Goal: Task Accomplishment & Management: Manage account settings

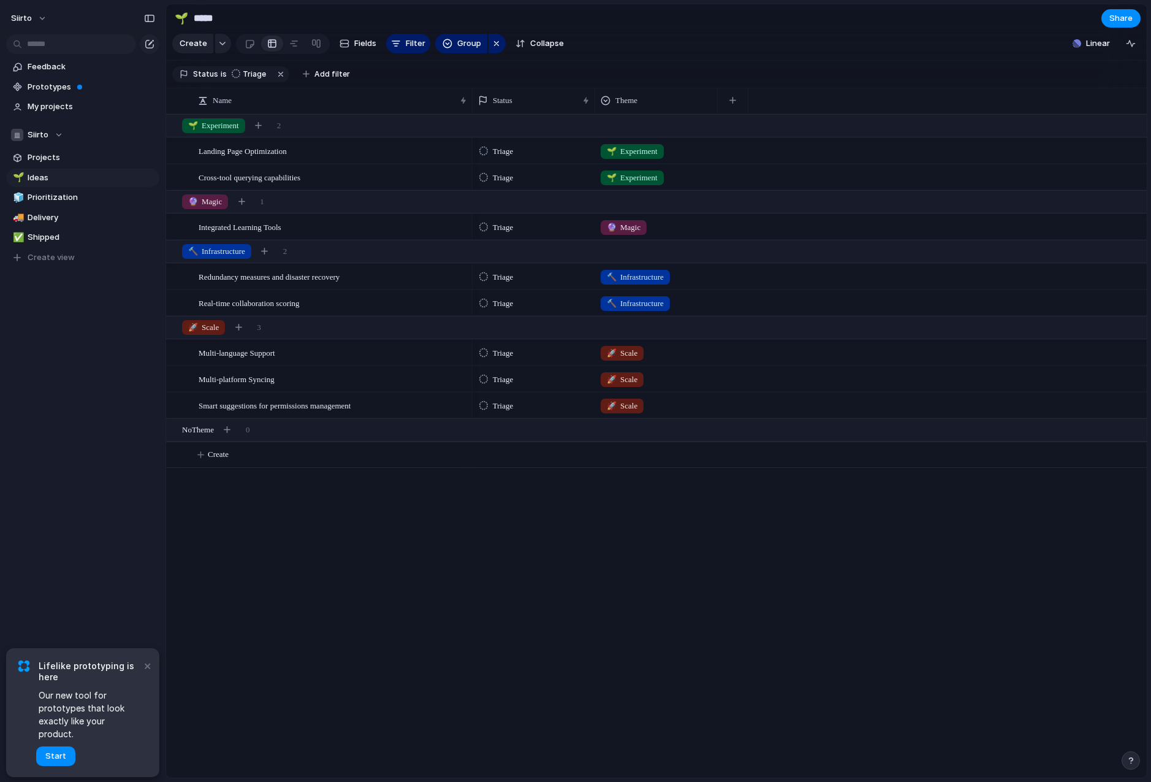
click at [497, 281] on span "Triage" at bounding box center [503, 277] width 20 height 12
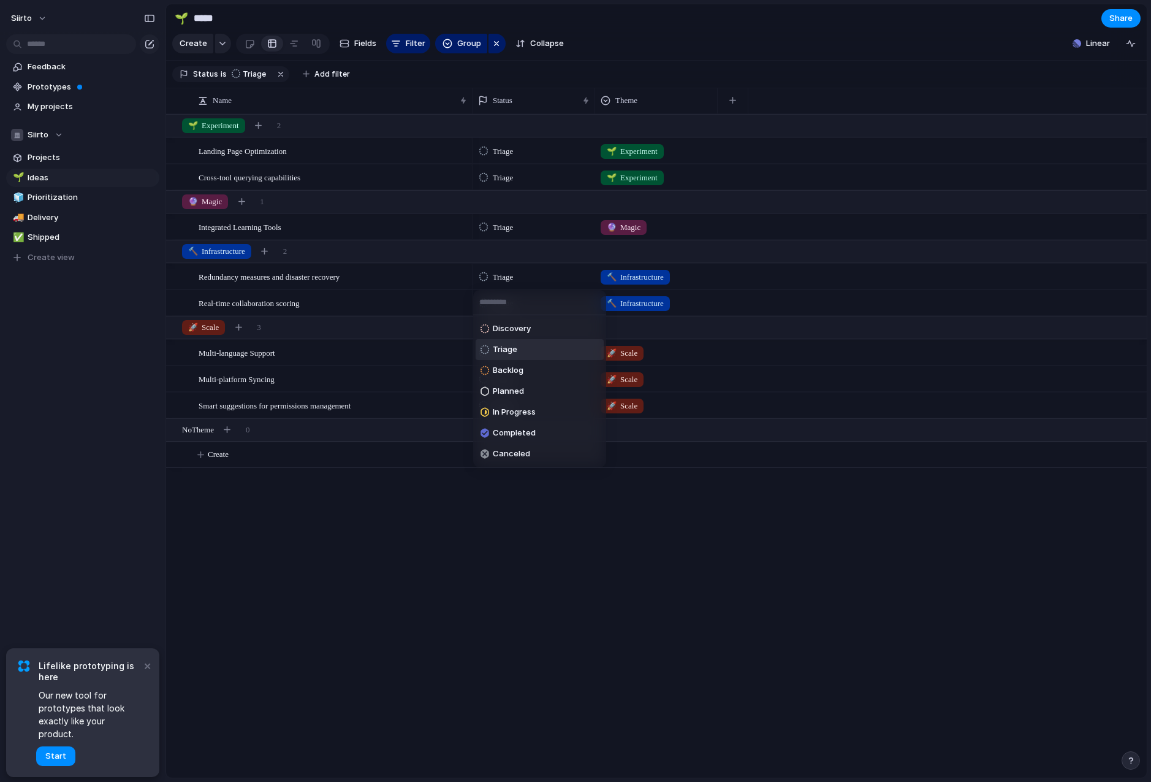
click at [500, 276] on div "Discovery Triage Backlog Planned In Progress Completed Canceled" at bounding box center [575, 391] width 1151 height 782
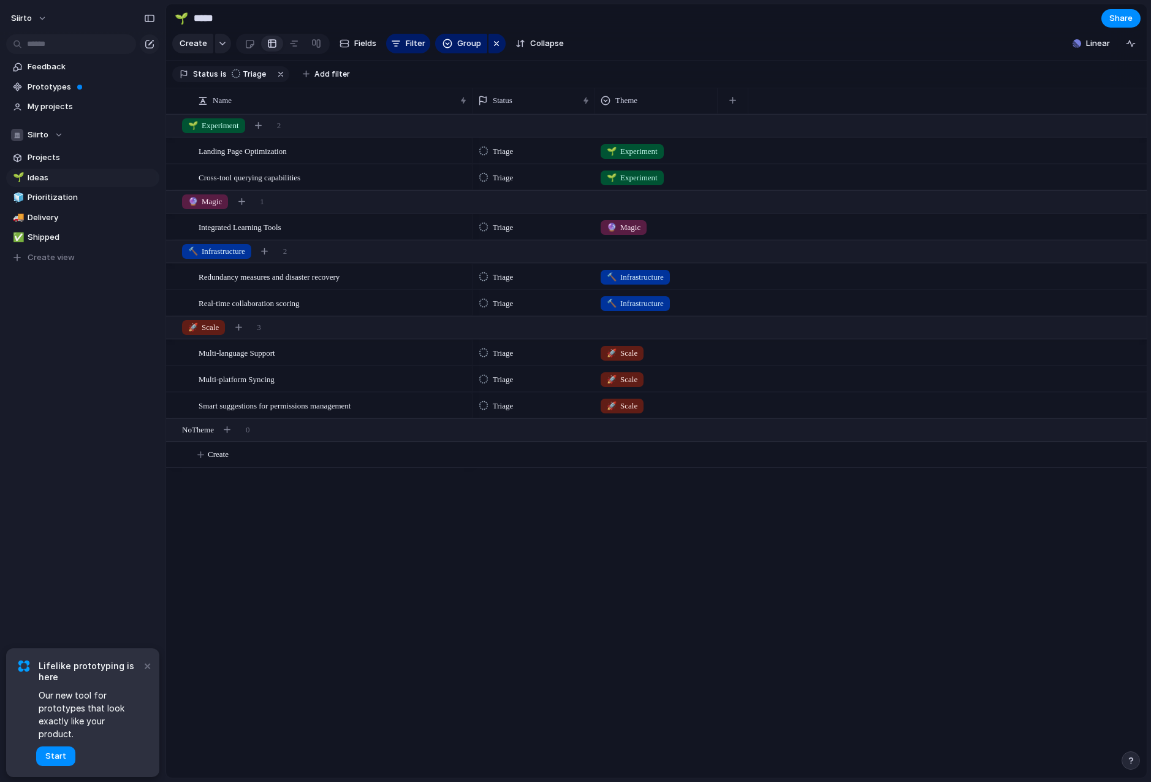
click at [499, 276] on span "Triage" at bounding box center [503, 277] width 20 height 12
click at [499, 276] on div "Discovery Triage Backlog Planned In Progress Completed Canceled" at bounding box center [575, 391] width 1151 height 782
click at [40, 188] on div "🌱 Ideas 🧊 Prioritization 🚚 Delivery ✅ Shipped To pick up a draggable item, pres…" at bounding box center [82, 218] width 153 height 98
click at [45, 195] on span "Prioritization" at bounding box center [91, 197] width 127 height 12
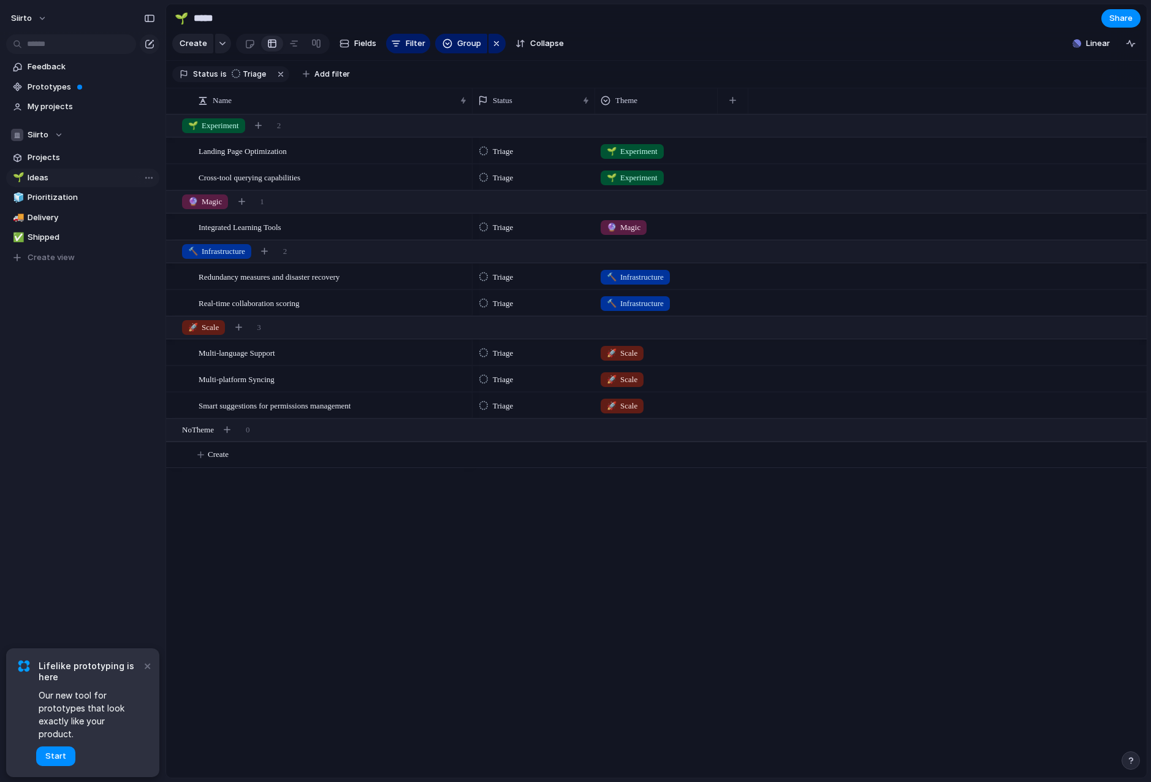
type input "**********"
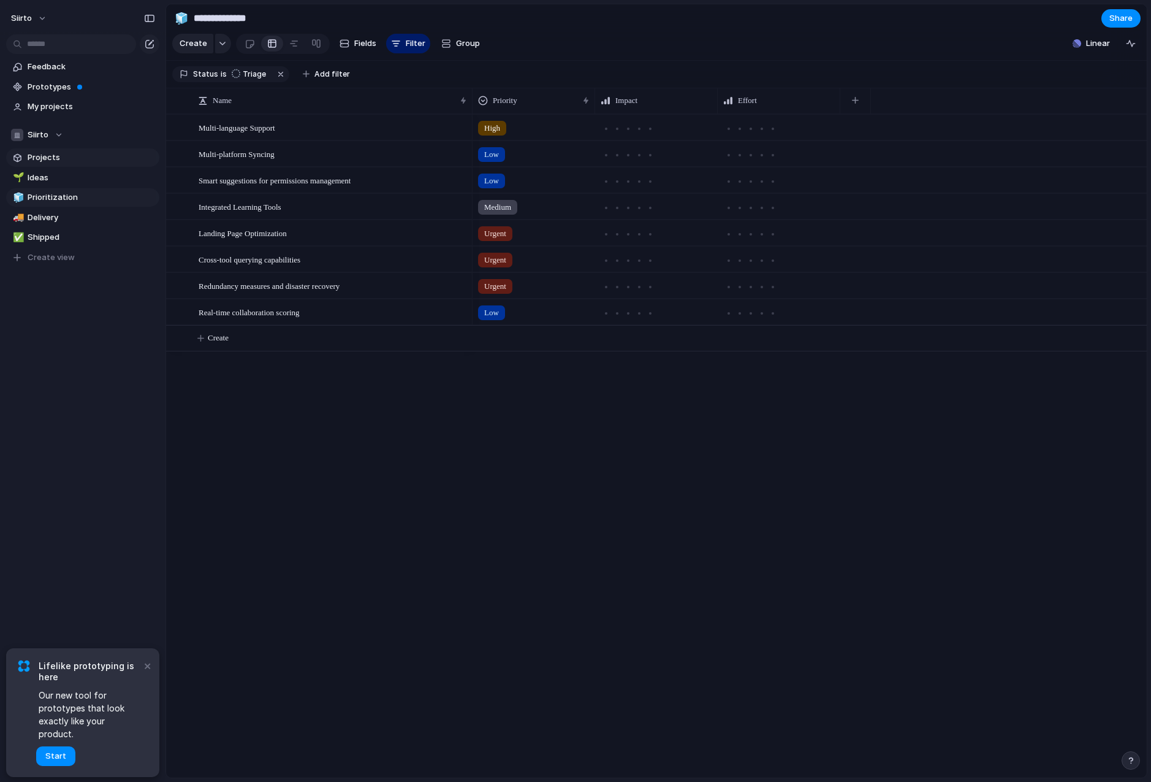
click at [40, 156] on span "Projects" at bounding box center [91, 157] width 127 height 12
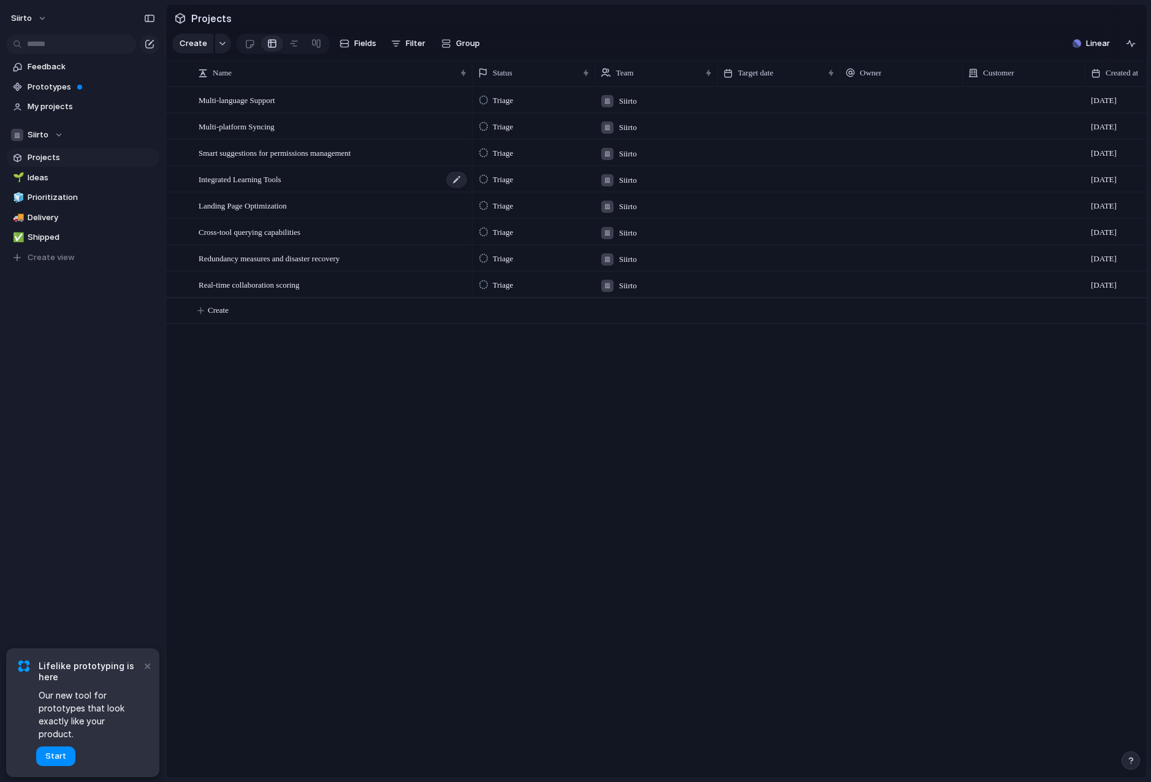
click at [259, 179] on span "Integrated Learning Tools" at bounding box center [240, 179] width 83 height 14
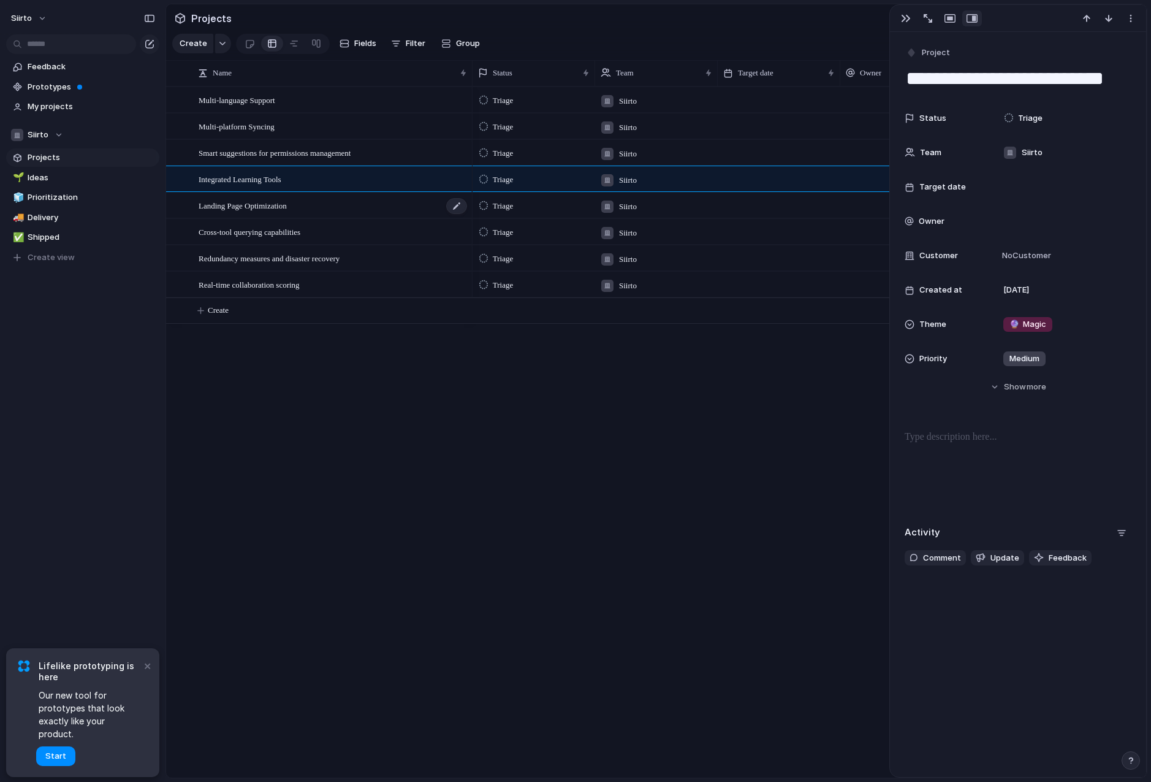
click at [259, 208] on span "Landing Page Optimization" at bounding box center [243, 205] width 88 height 14
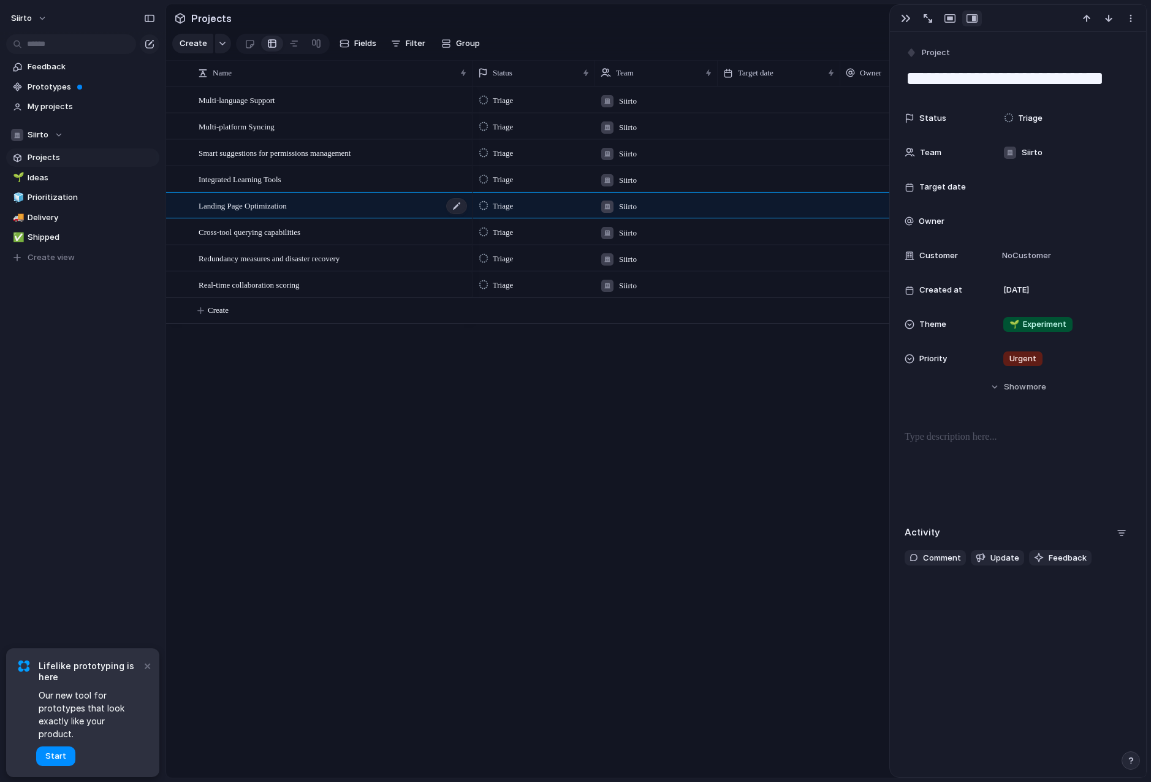
type textarea "**********"
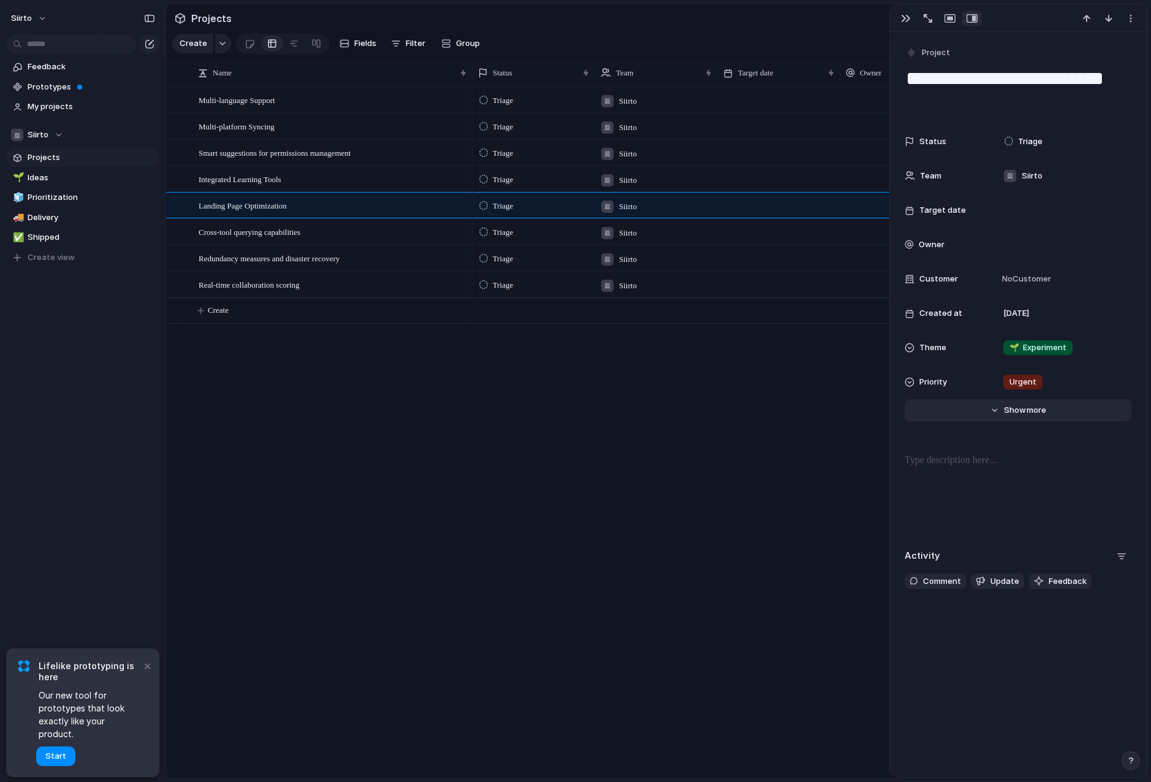
click at [1024, 406] on span "Show" at bounding box center [1015, 410] width 22 height 12
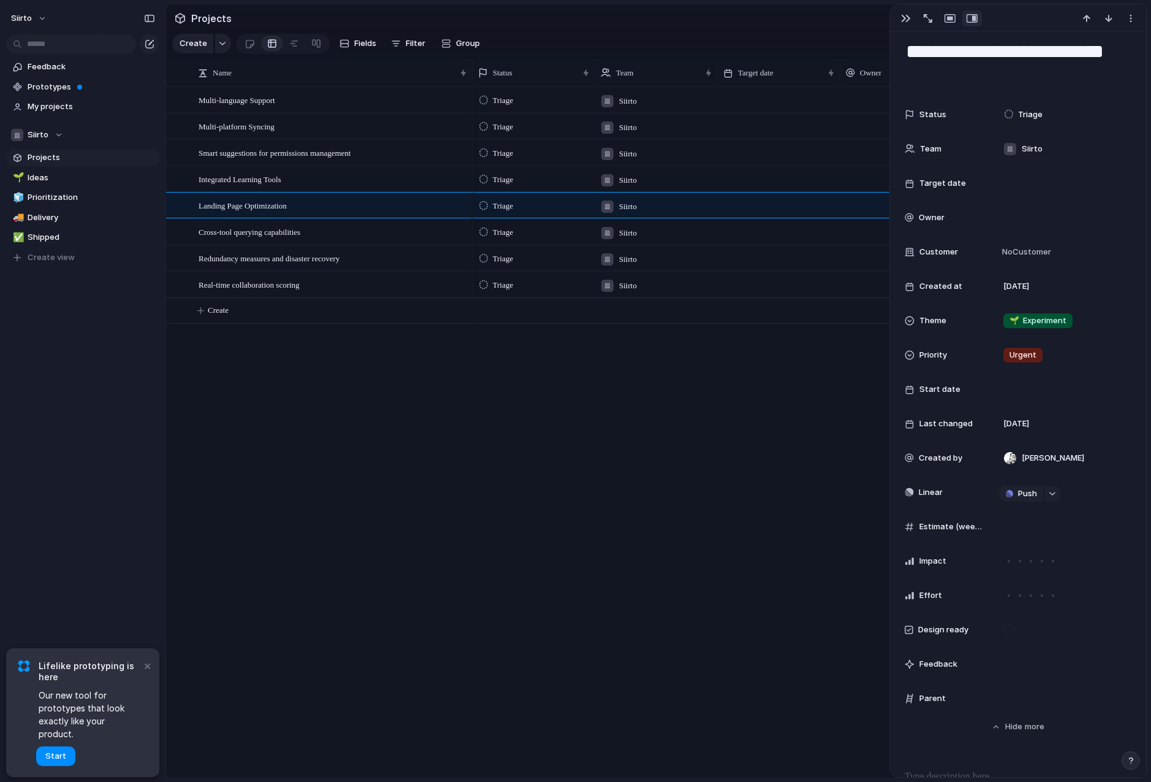
scroll to position [28, 0]
click at [1052, 492] on div "button" at bounding box center [1052, 492] width 9 height 5
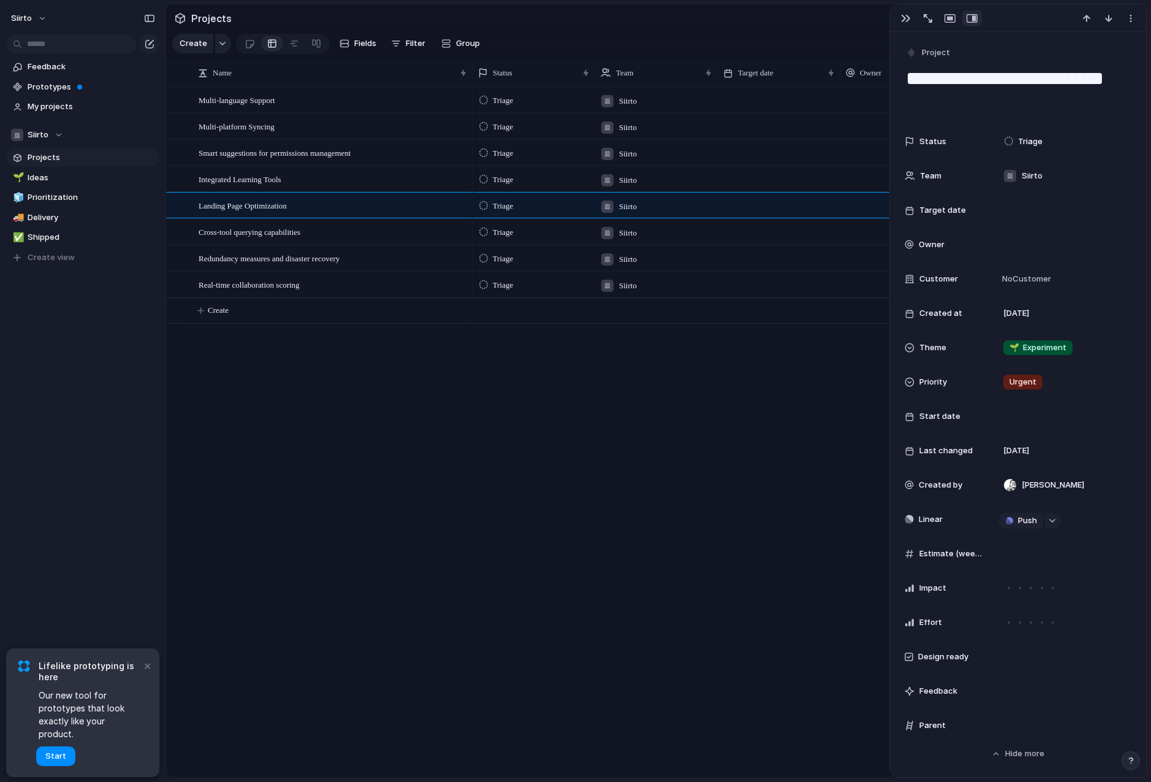
scroll to position [0, 0]
click at [591, 390] on div "Triage Siirto [DATE] Triage Siirto [DATE] Triage Siirto [DATE] Triage Siirto [D…" at bounding box center [810, 431] width 674 height 691
click at [47, 67] on span "Feedback" at bounding box center [91, 67] width 127 height 12
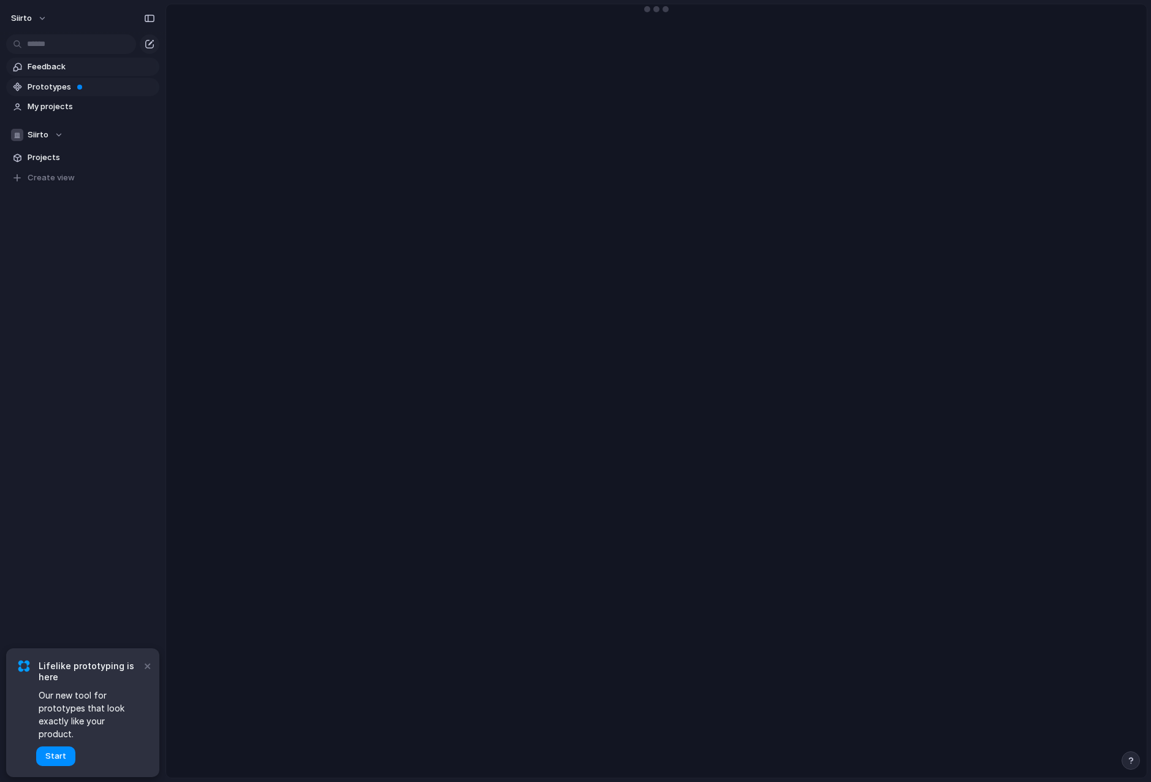
click at [56, 89] on span "Prototypes" at bounding box center [91, 87] width 127 height 12
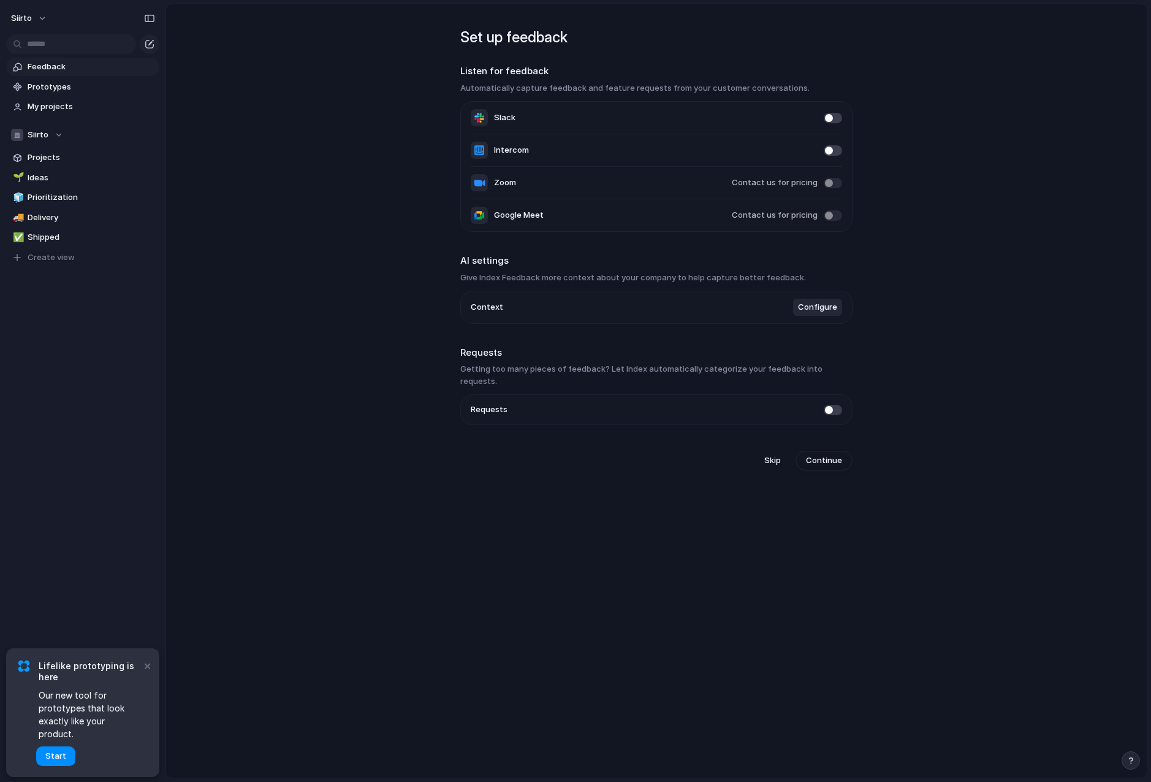
click at [59, 64] on span "Feedback" at bounding box center [91, 67] width 127 height 12
click at [63, 67] on span "Feedback" at bounding box center [91, 67] width 127 height 12
click at [68, 110] on span "My projects" at bounding box center [91, 107] width 127 height 12
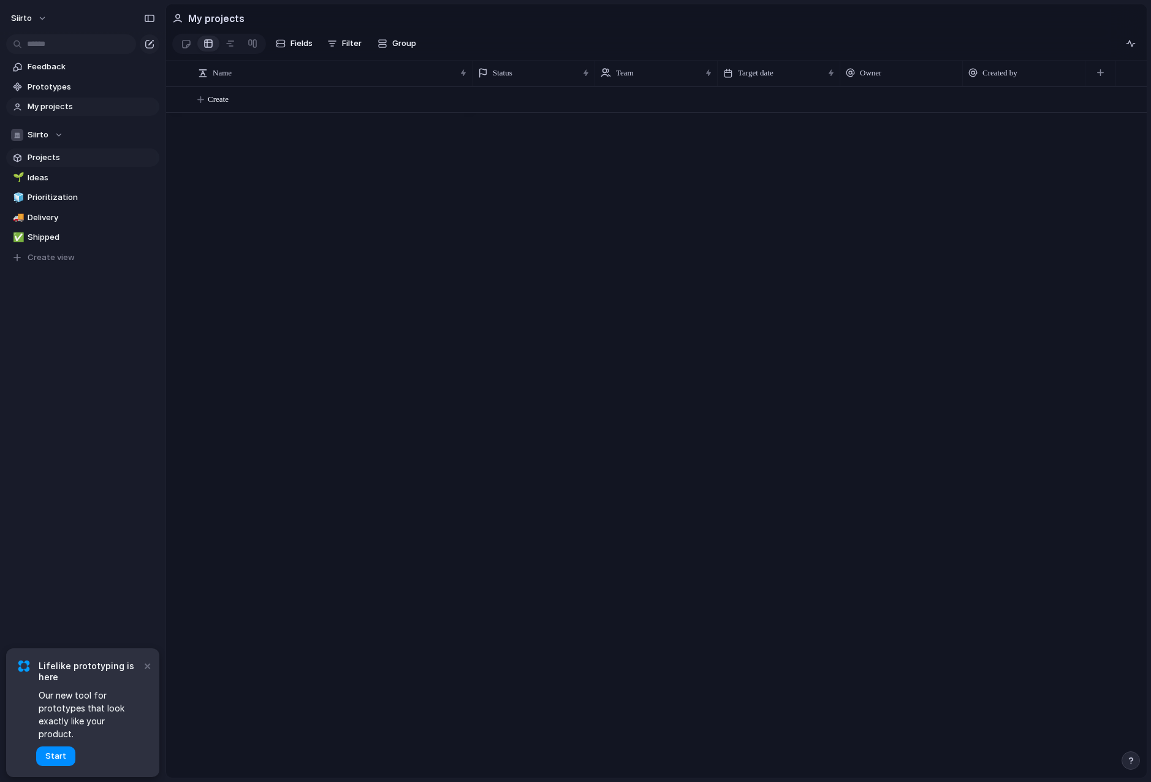
click at [47, 158] on span "Projects" at bounding box center [91, 157] width 127 height 12
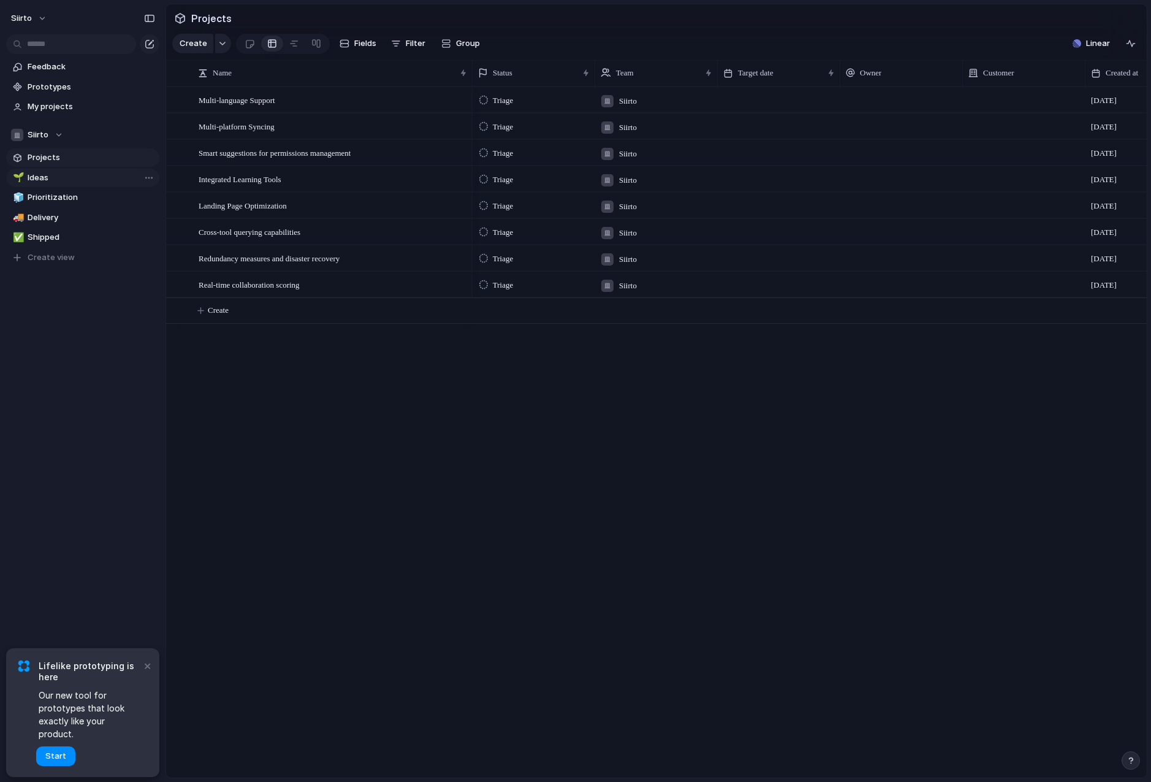
click at [50, 178] on span "Ideas" at bounding box center [91, 178] width 127 height 12
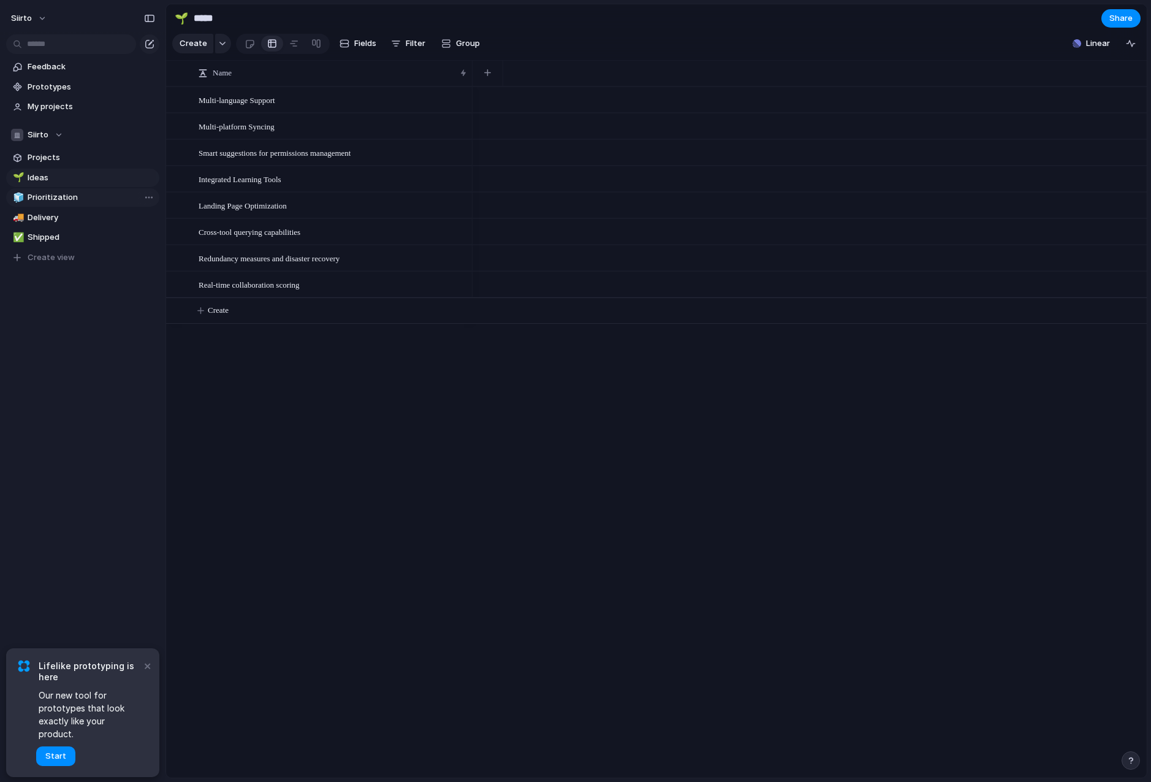
click at [59, 199] on span "Prioritization" at bounding box center [91, 197] width 127 height 12
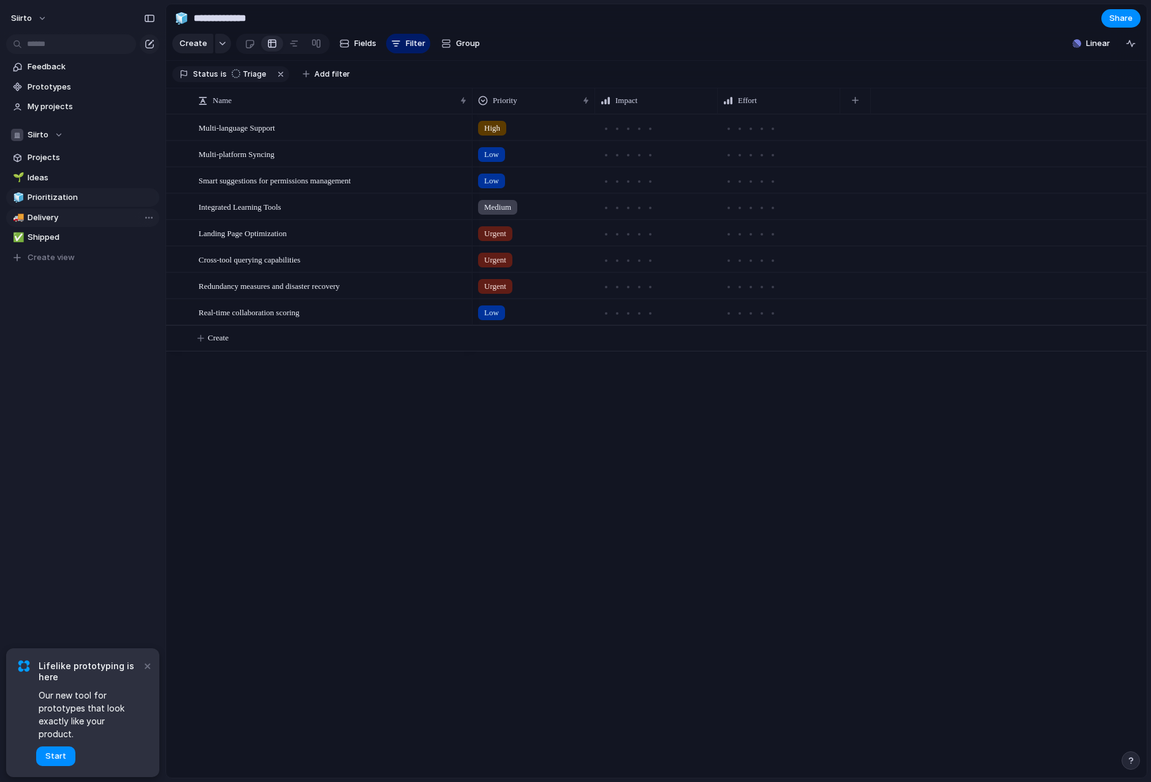
click at [59, 218] on span "Delivery" at bounding box center [91, 217] width 127 height 12
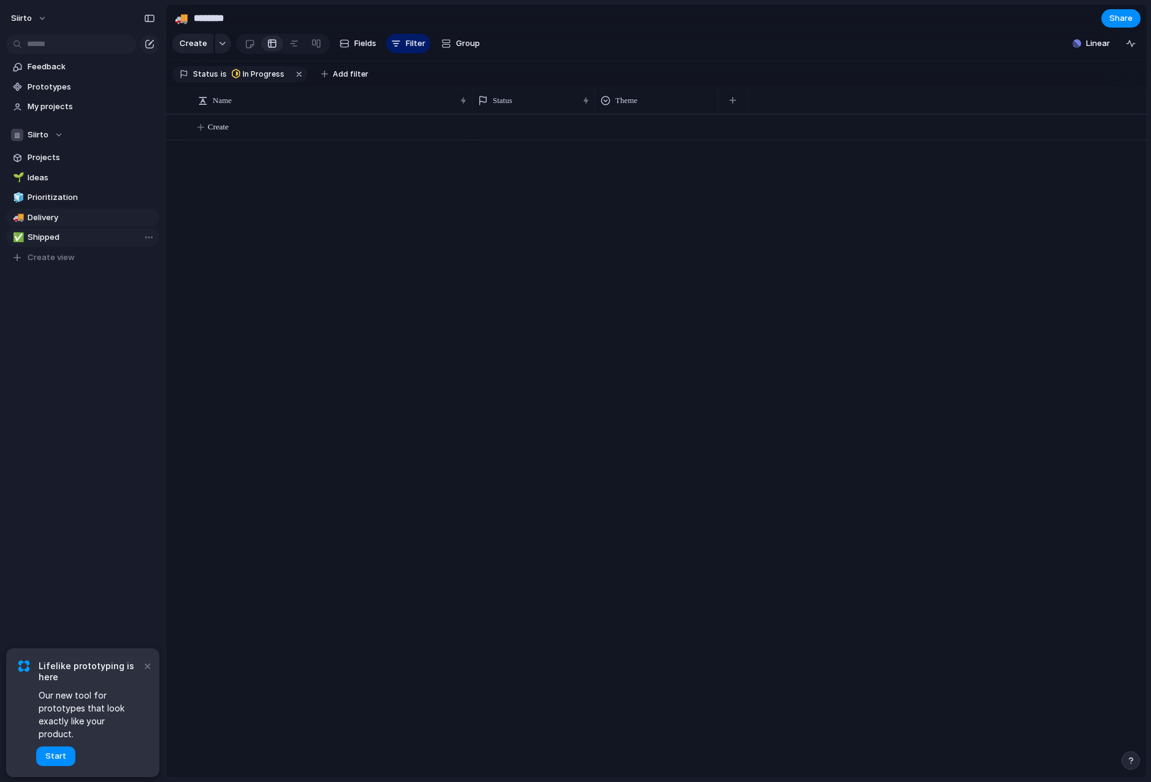
click at [58, 240] on span "Shipped" at bounding box center [91, 237] width 127 height 12
type input "*******"
click at [147, 672] on button "×" at bounding box center [147, 665] width 15 height 15
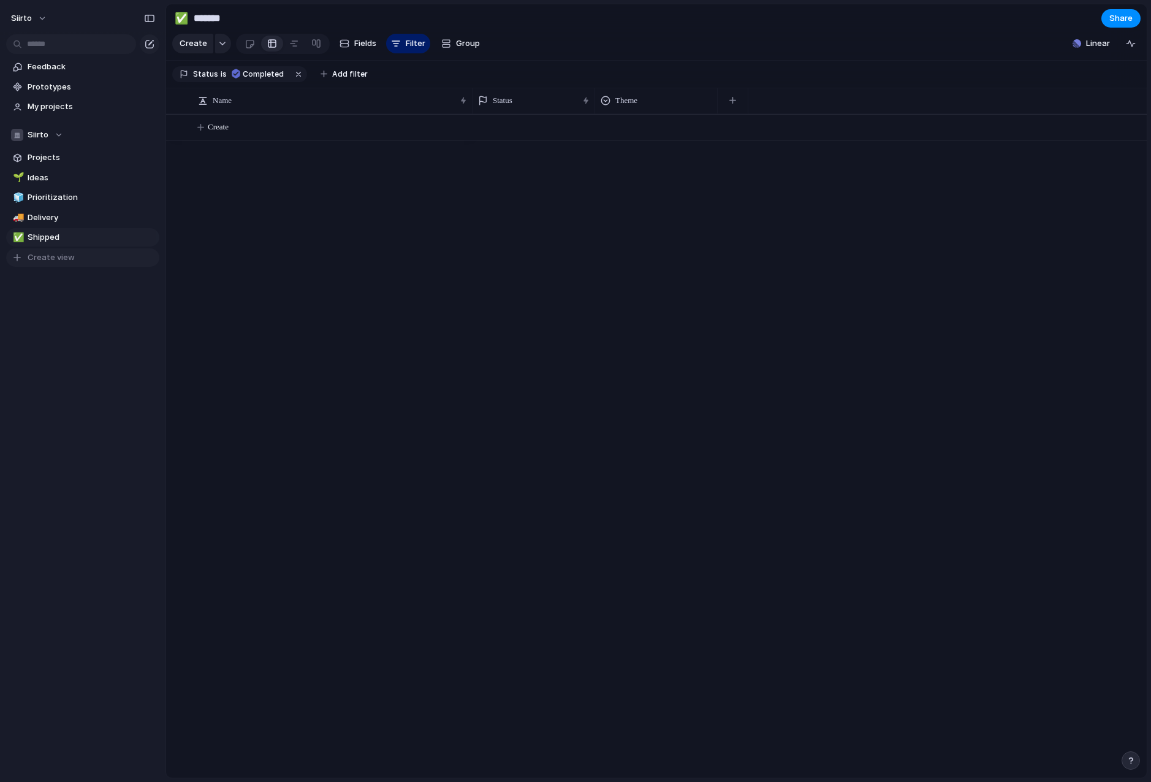
click at [36, 253] on span "Create view" at bounding box center [51, 257] width 47 height 12
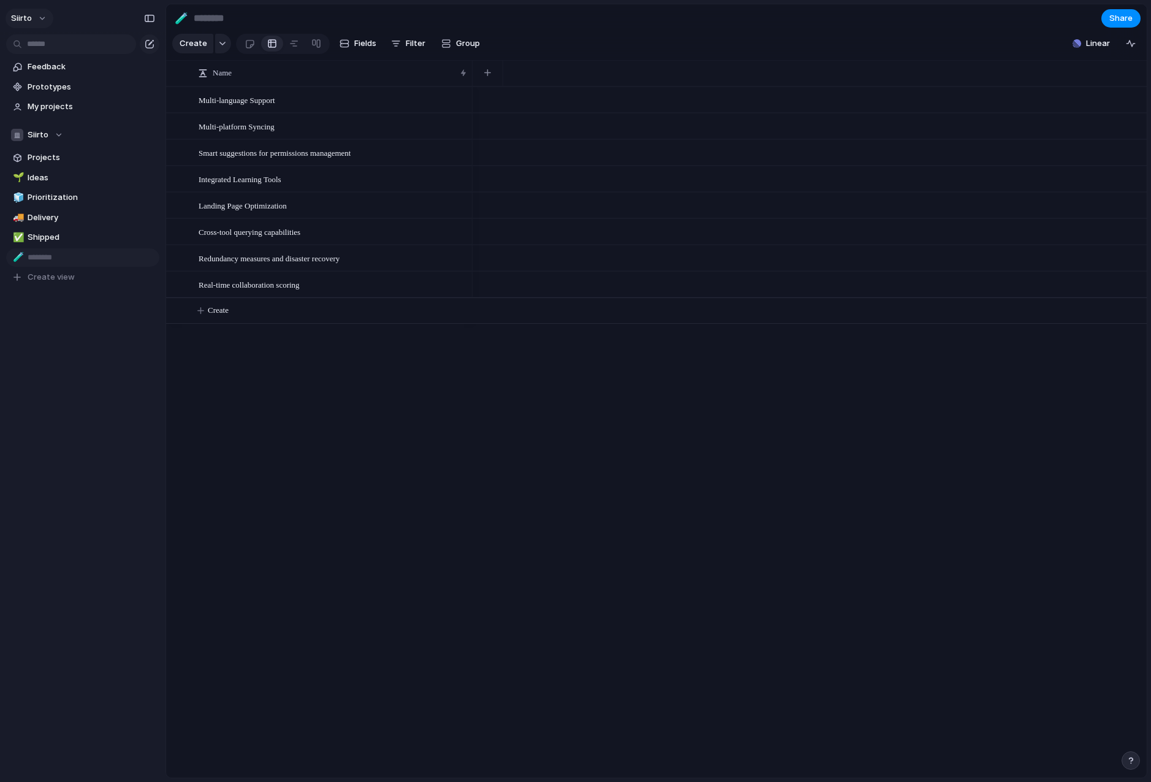
click at [35, 17] on button "Siirto" at bounding box center [30, 19] width 48 height 20
click at [264, 104] on span "Multi-language Support" at bounding box center [237, 100] width 77 height 14
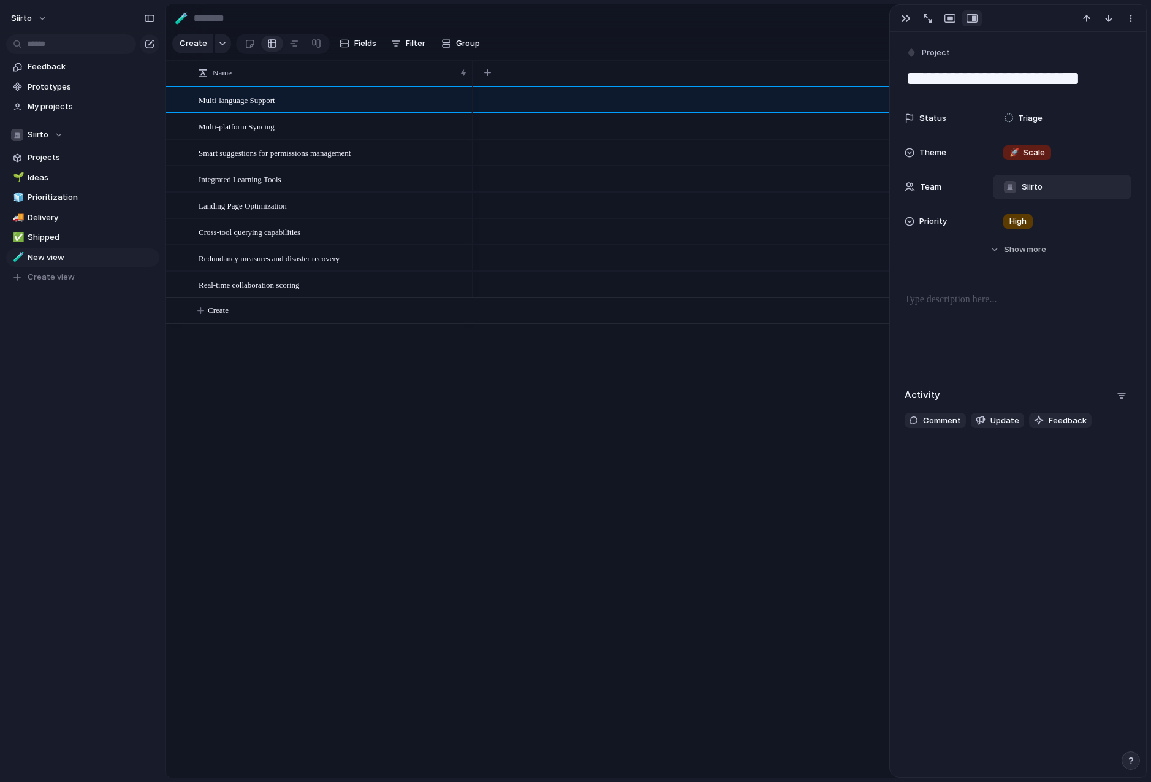
click at [1028, 188] on span "Siirto" at bounding box center [1032, 187] width 21 height 12
click at [962, 186] on div "Siirto ⚡ Sandbox team" at bounding box center [575, 391] width 1151 height 782
click at [1012, 259] on button "Hide Show more" at bounding box center [1018, 249] width 227 height 22
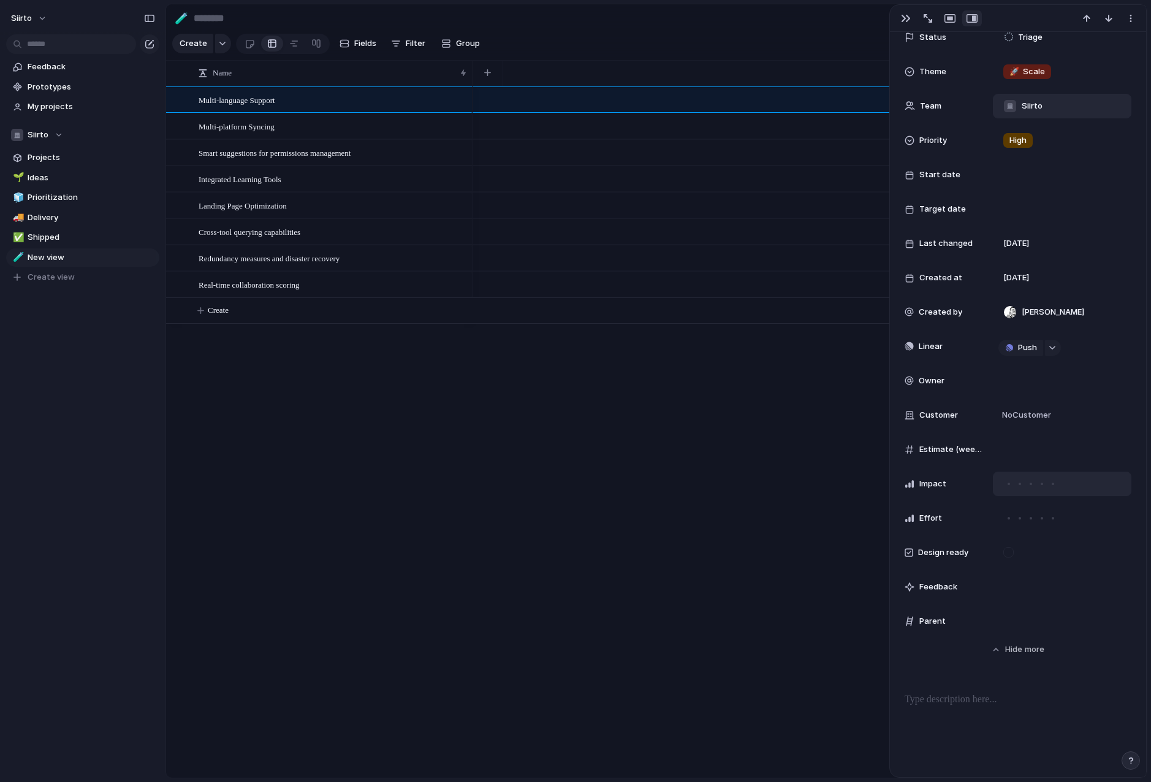
scroll to position [83, 0]
click at [51, 105] on span "My projects" at bounding box center [91, 107] width 127 height 12
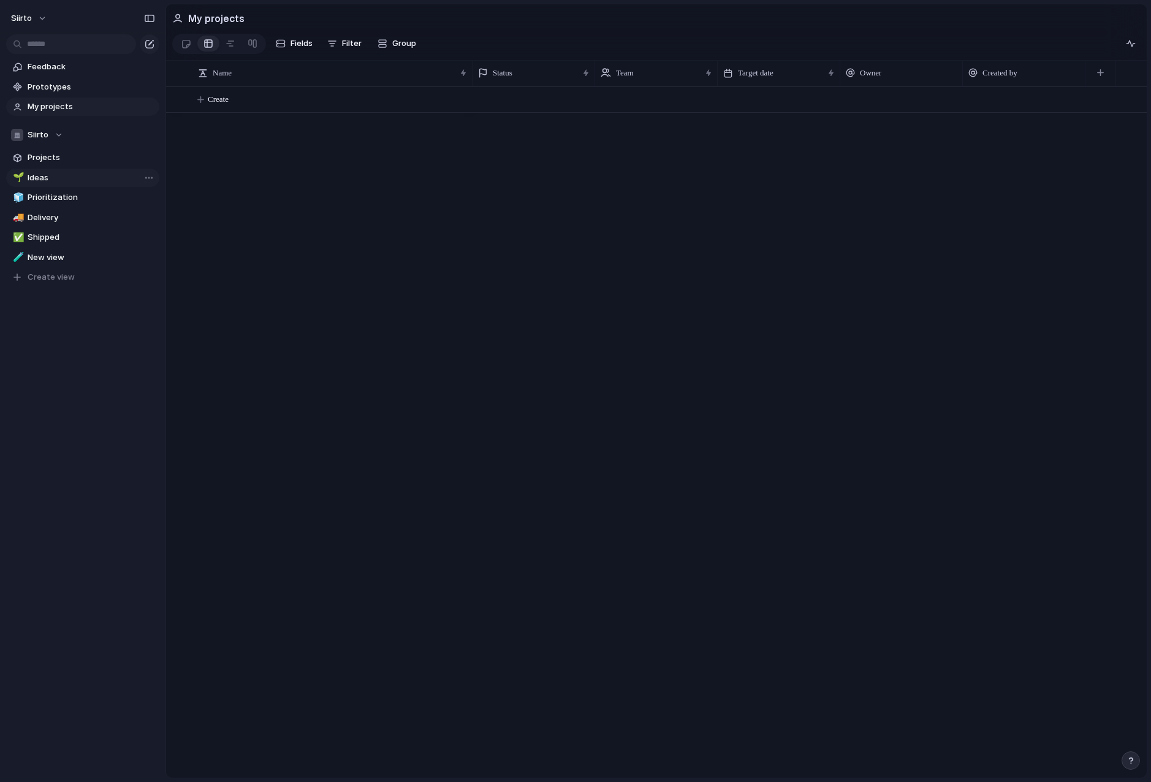
click at [73, 183] on span "Ideas" at bounding box center [91, 178] width 127 height 12
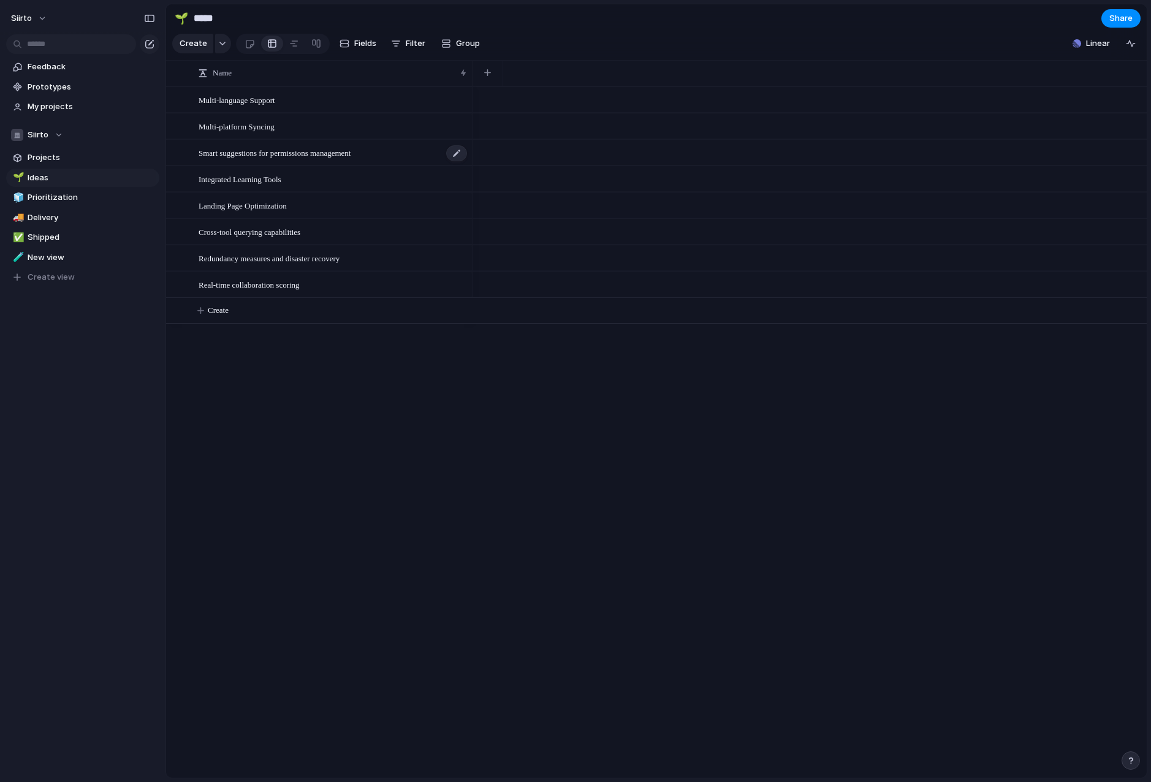
click at [264, 141] on div "Smart suggestions for permissions management" at bounding box center [334, 152] width 270 height 25
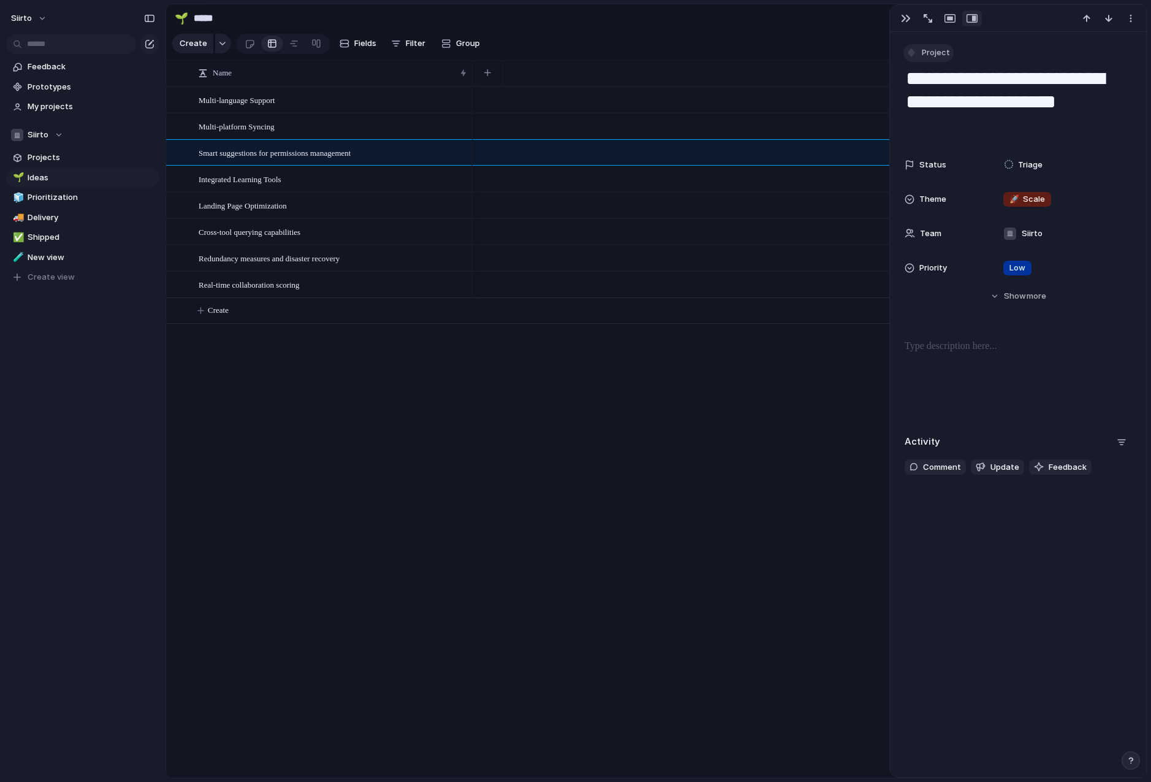
click at [913, 53] on div "button" at bounding box center [911, 52] width 11 height 11
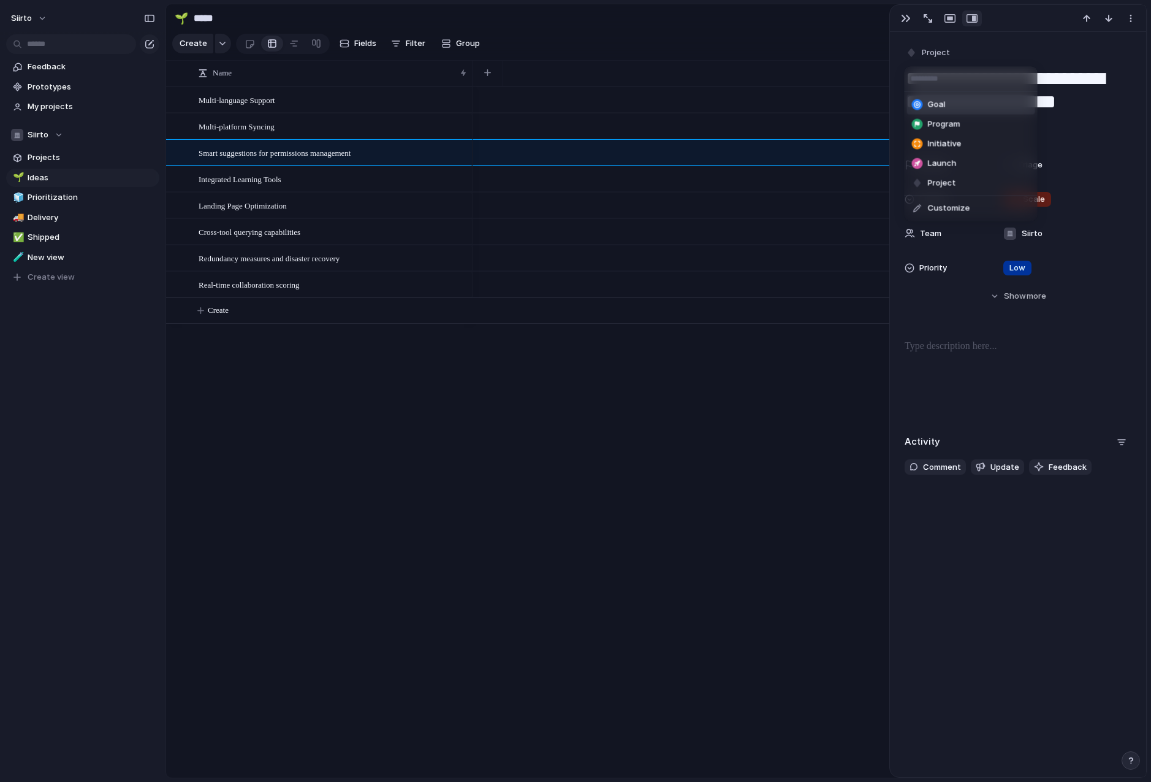
click at [932, 101] on span "Goal" at bounding box center [937, 105] width 18 height 12
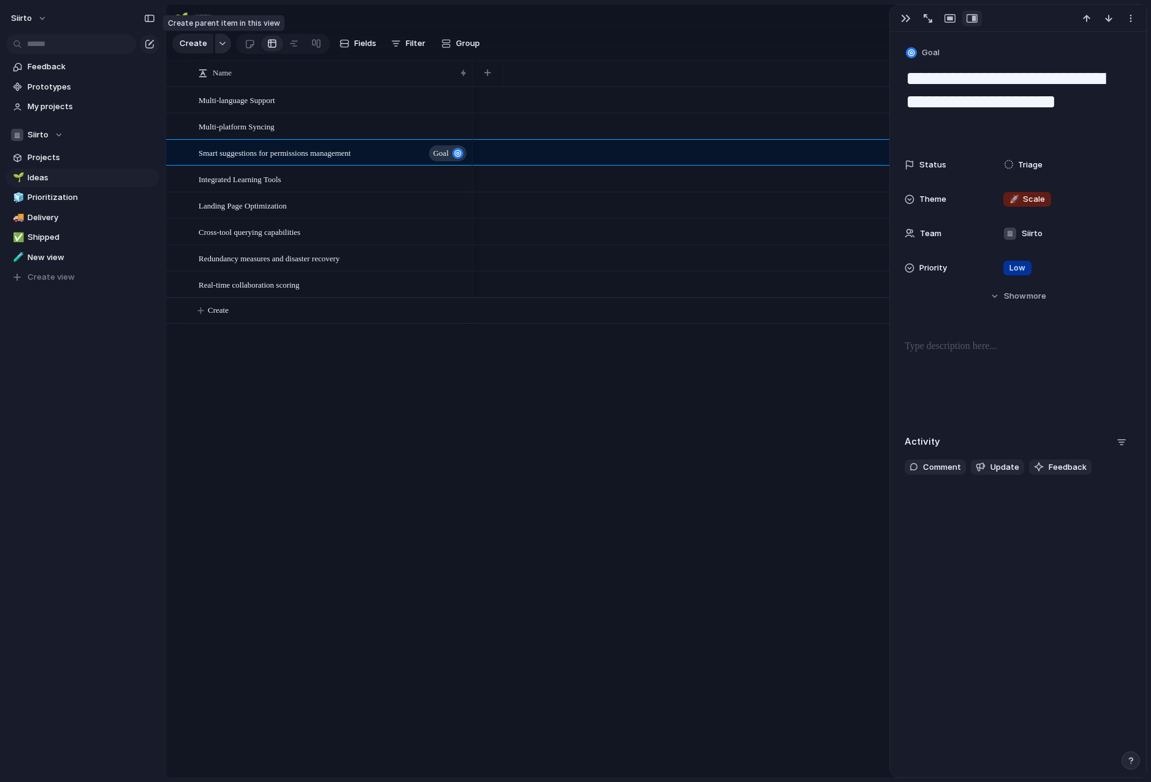
click at [224, 40] on button "button" at bounding box center [223, 44] width 16 height 20
click at [50, 281] on span "Create view" at bounding box center [51, 277] width 47 height 12
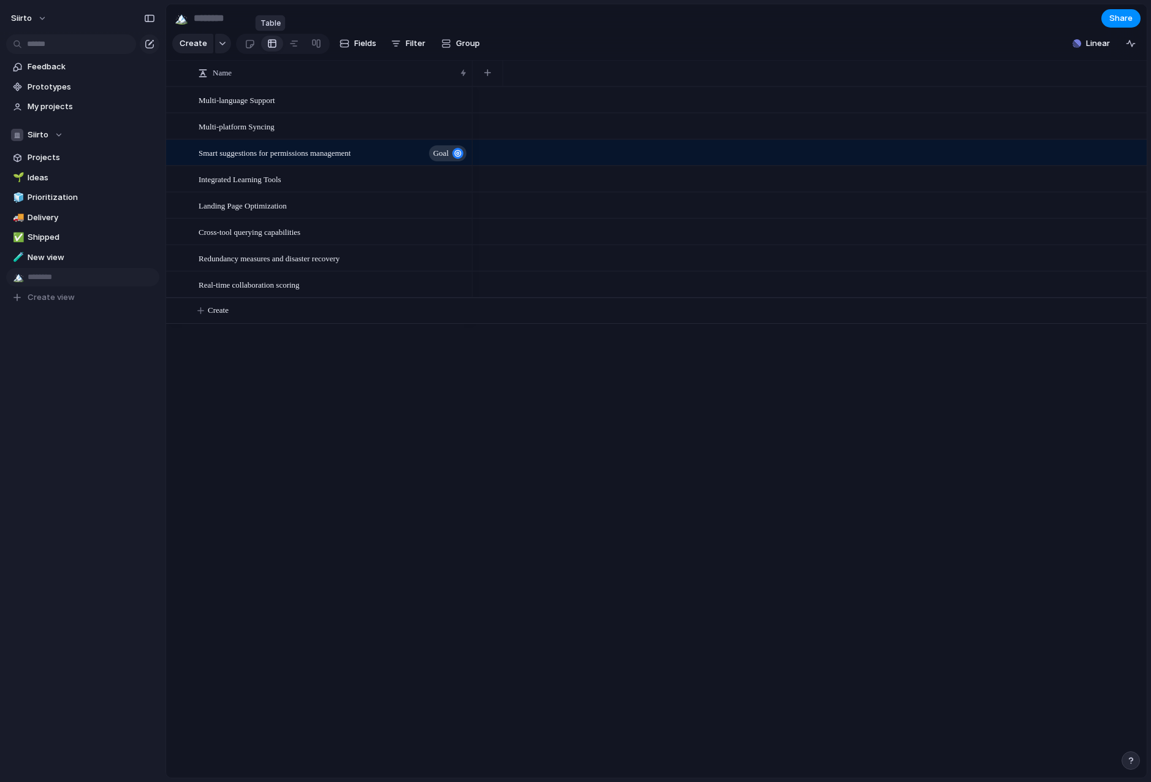
click at [270, 46] on div at bounding box center [272, 44] width 10 height 20
click at [291, 42] on div at bounding box center [294, 44] width 10 height 20
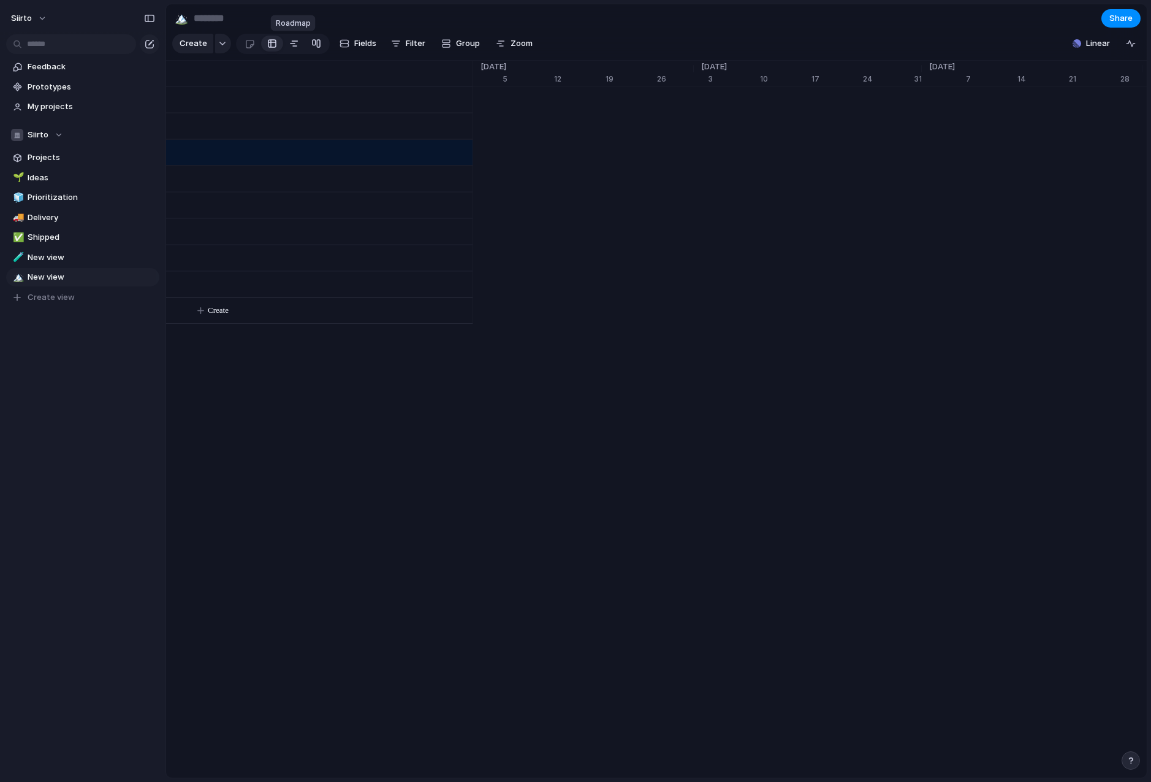
scroll to position [0, 7909]
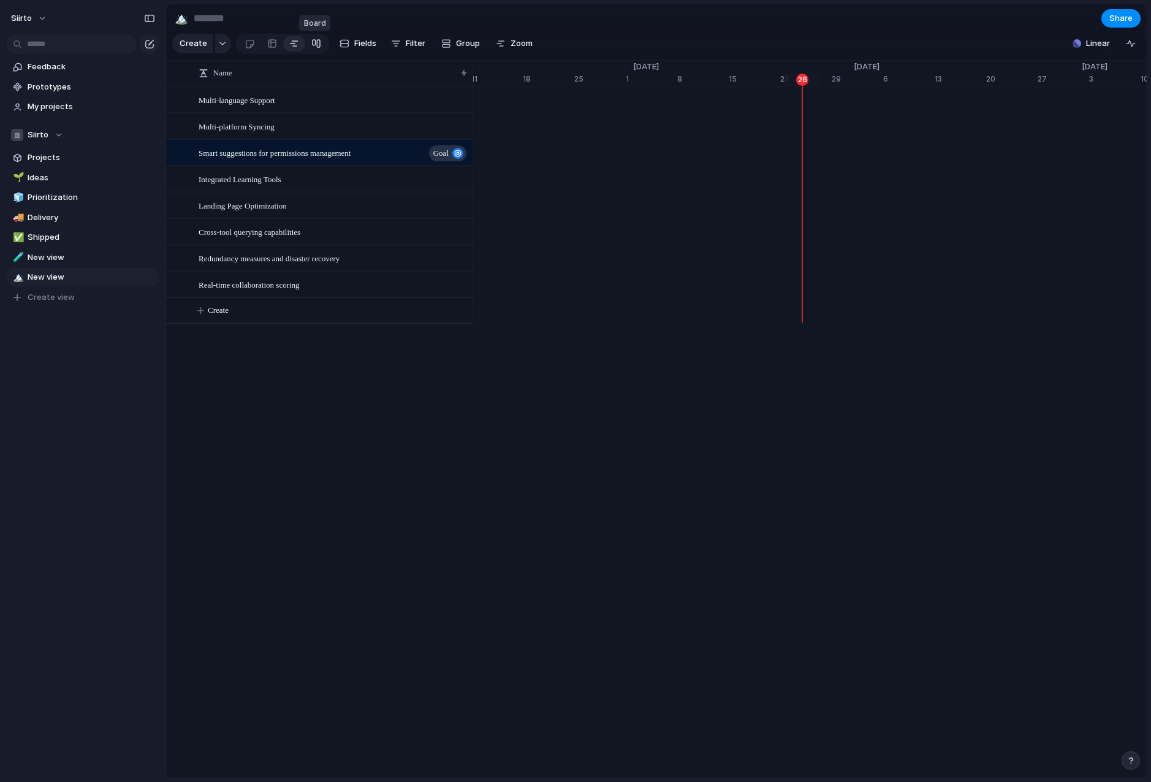
click at [311, 42] on div at bounding box center [316, 44] width 10 height 20
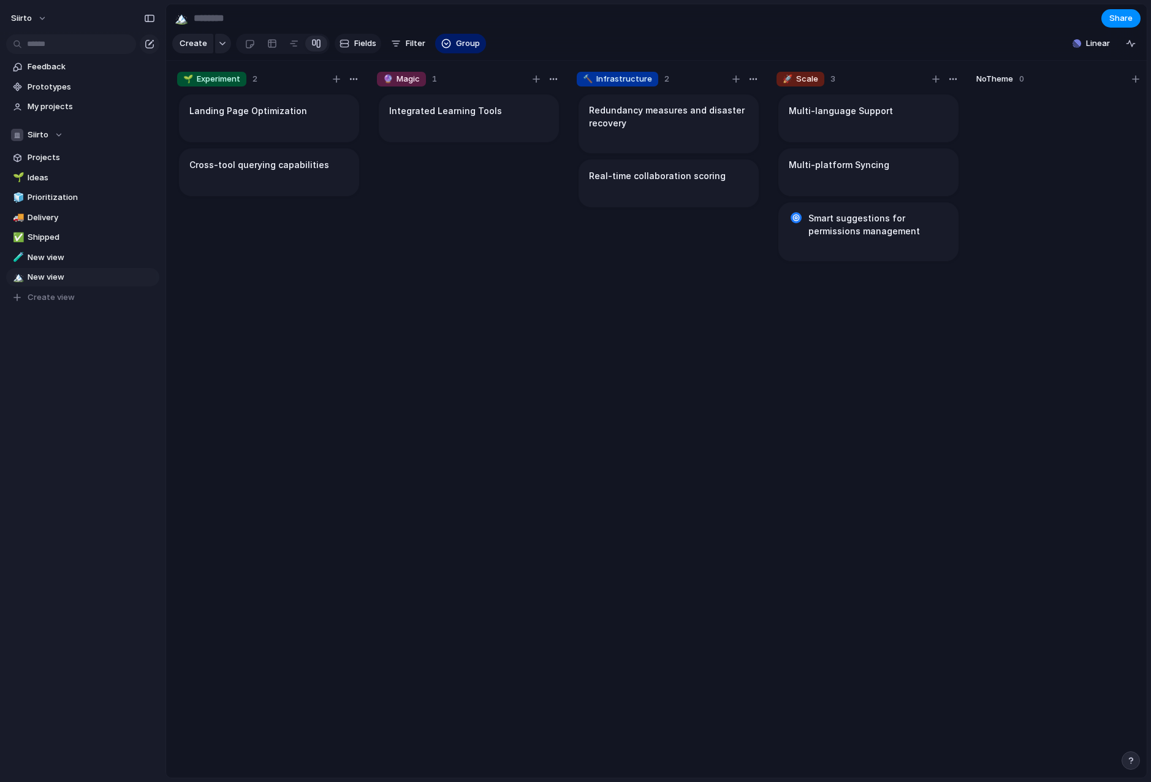
click at [348, 41] on button "Fields" at bounding box center [358, 44] width 47 height 20
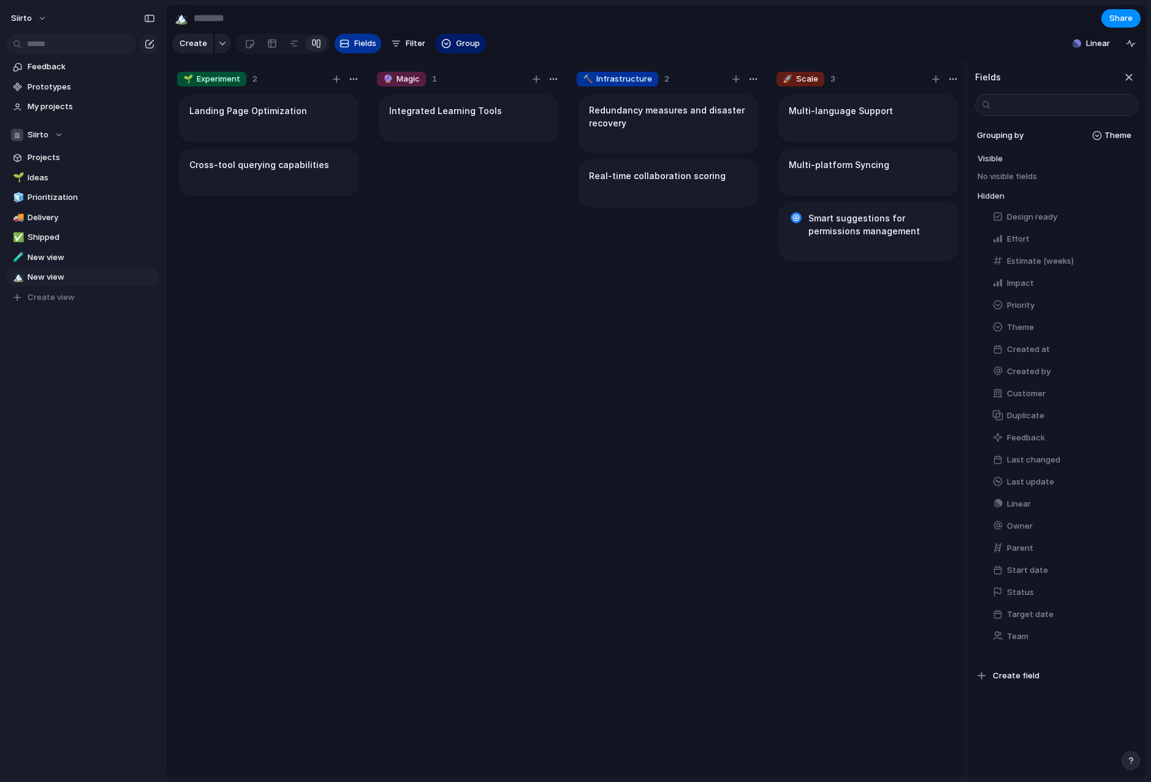
click at [348, 41] on button "Fields" at bounding box center [358, 44] width 47 height 20
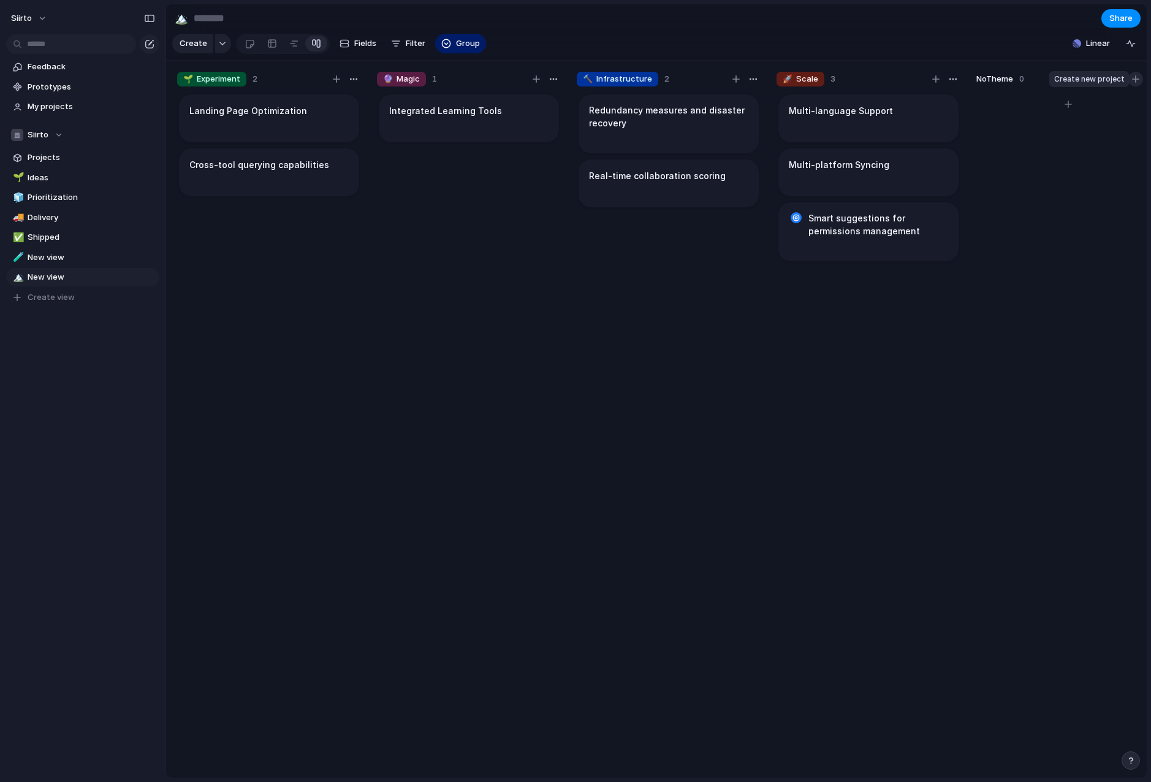
click at [1136, 78] on div "button" at bounding box center [1135, 78] width 7 height 7
click at [460, 47] on span "Group" at bounding box center [468, 43] width 24 height 12
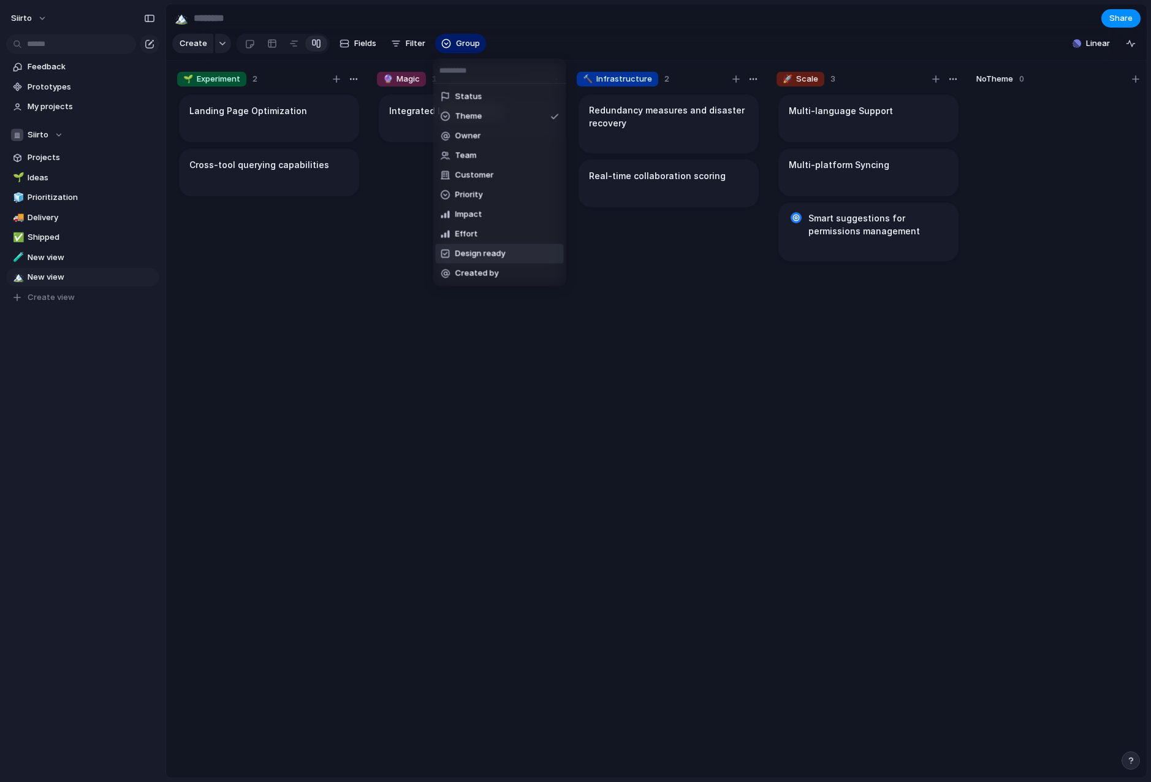
click at [479, 251] on span "Design ready" at bounding box center [480, 254] width 50 height 12
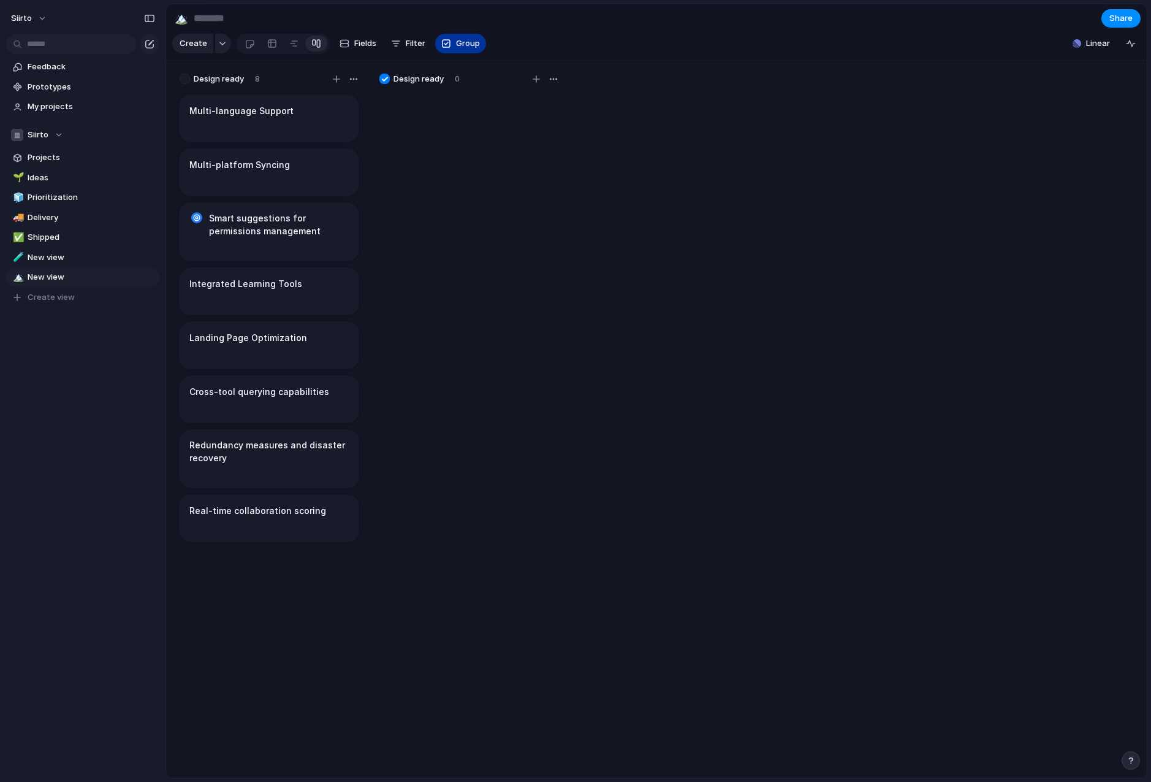
click at [462, 46] on span "Group" at bounding box center [468, 43] width 24 height 12
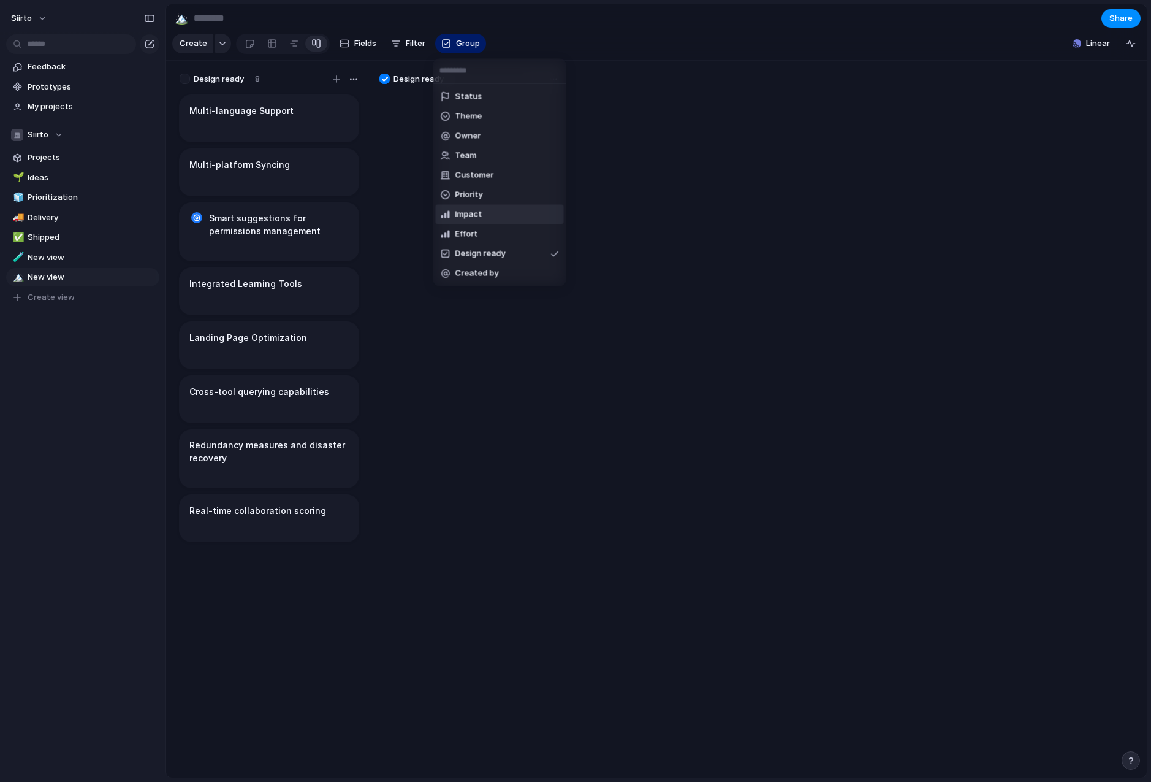
click at [482, 214] on li "Impact" at bounding box center [500, 215] width 128 height 20
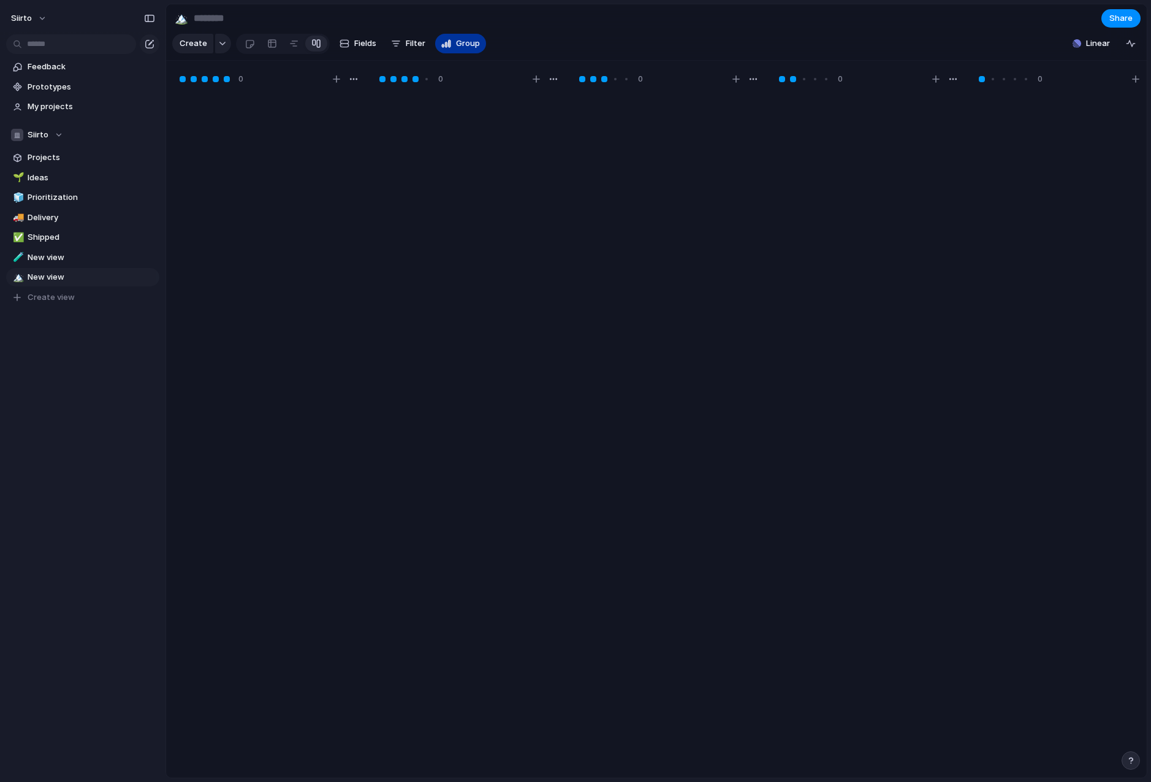
click at [462, 42] on span "Group" at bounding box center [468, 43] width 24 height 12
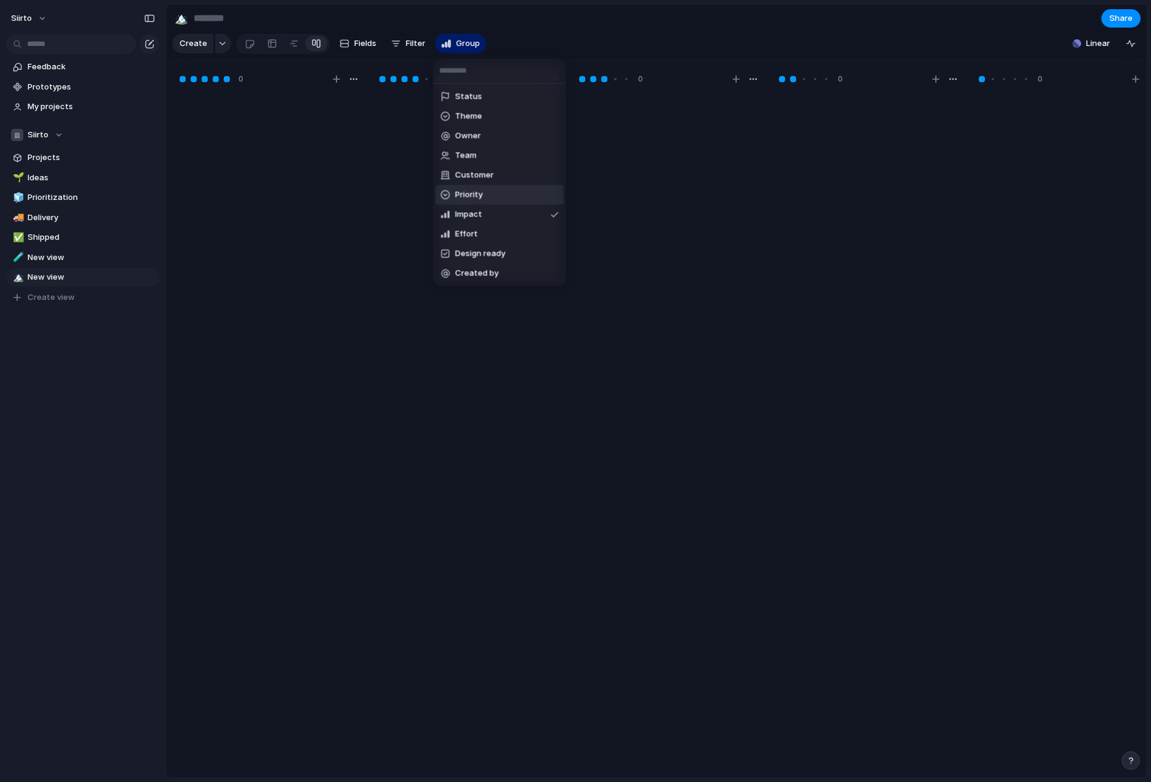
drag, startPoint x: 477, startPoint y: 197, endPoint x: 475, endPoint y: 183, distance: 14.8
click at [476, 195] on span "Priority" at bounding box center [469, 195] width 28 height 12
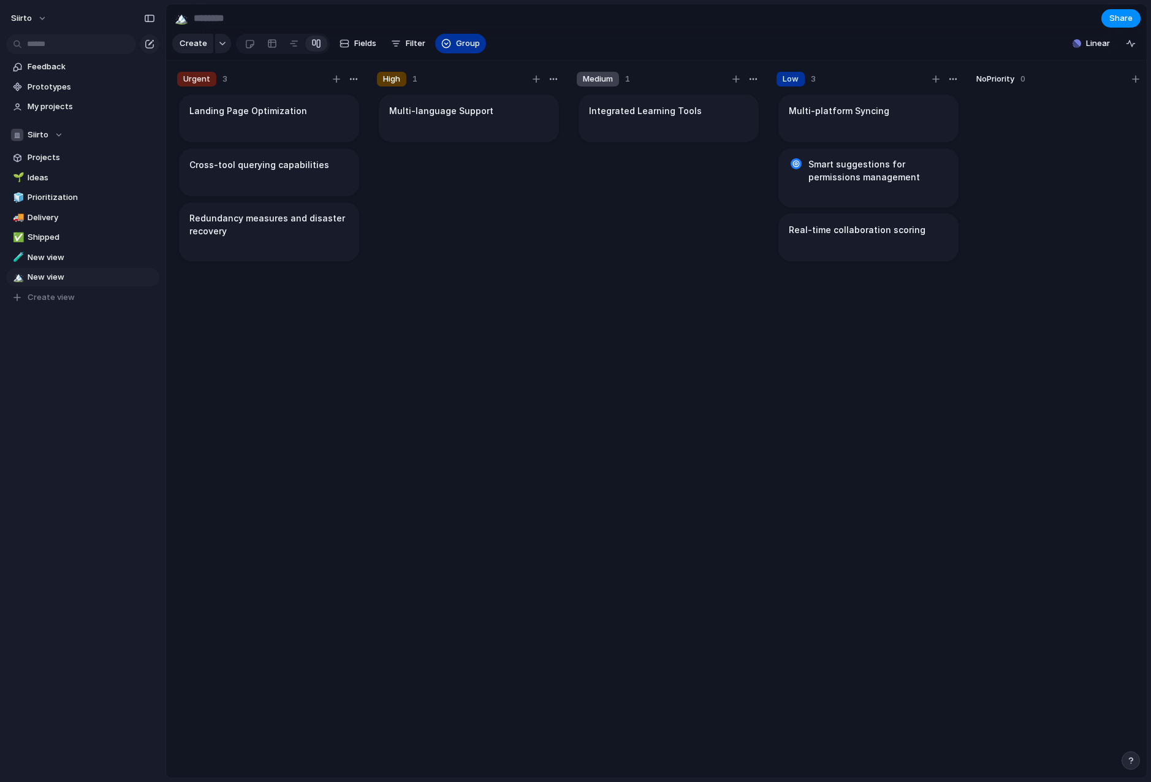
click at [463, 36] on button "Group" at bounding box center [460, 44] width 51 height 20
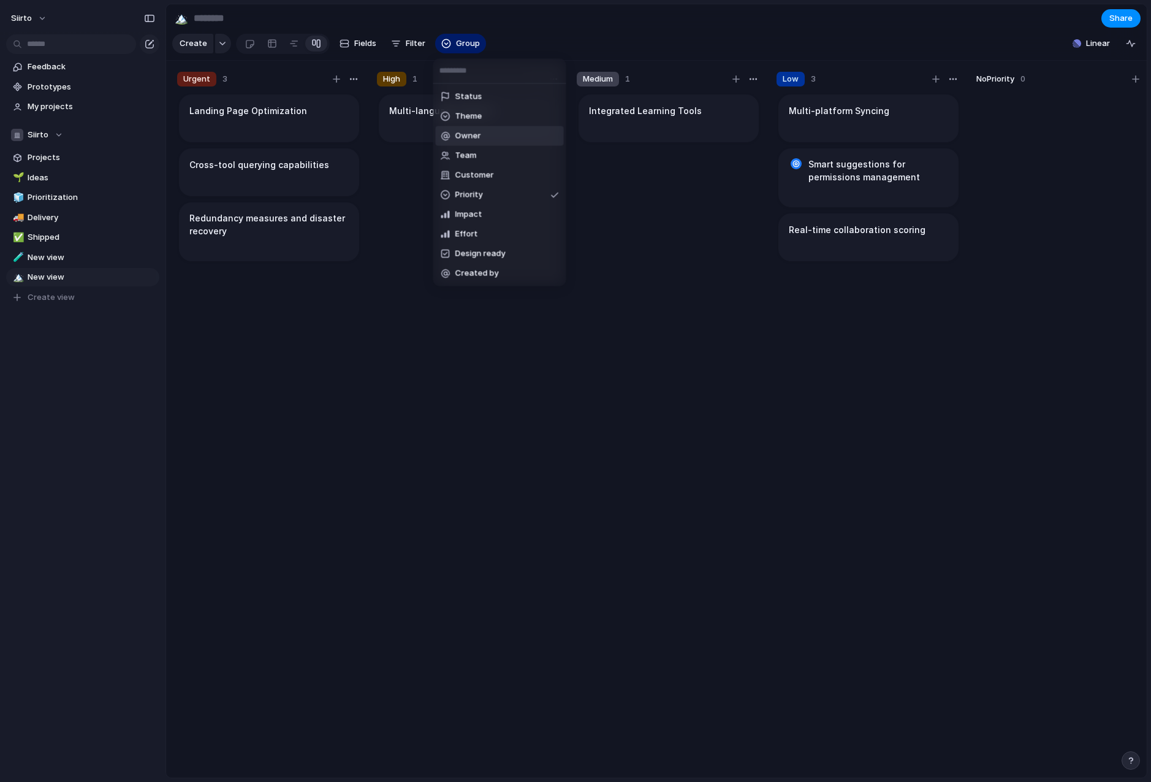
click at [470, 127] on li "Owner" at bounding box center [500, 136] width 128 height 20
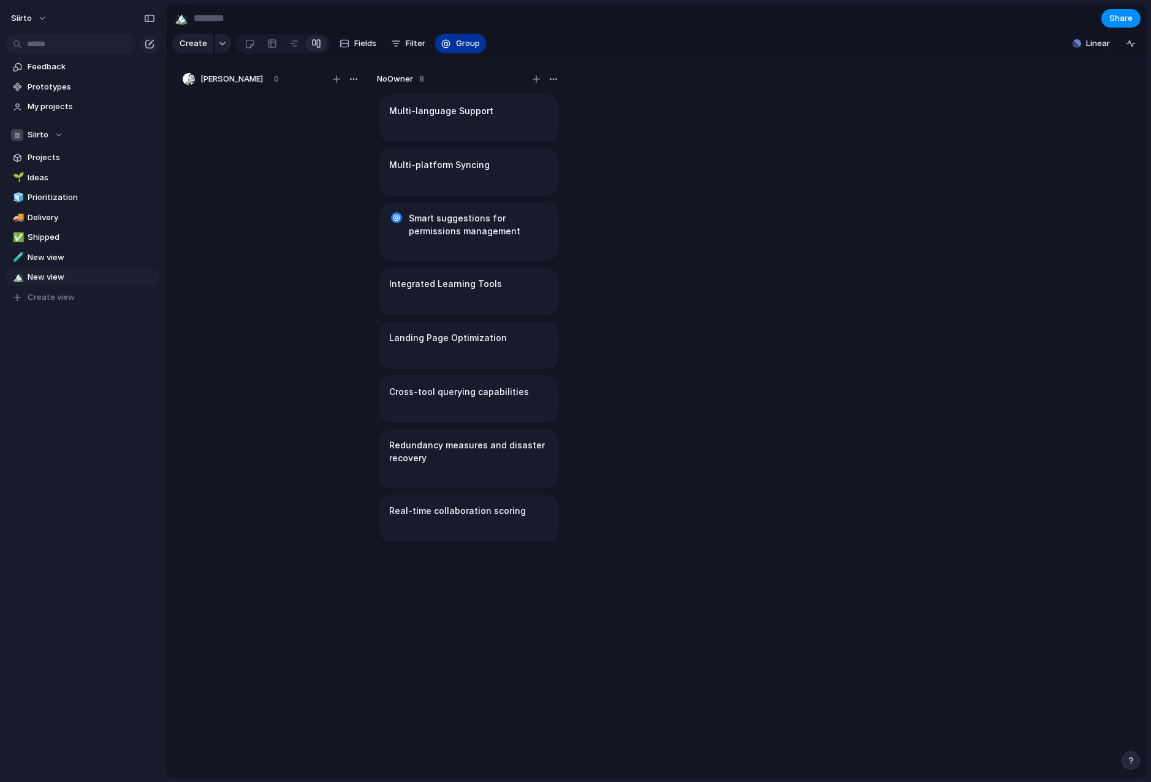
click at [456, 47] on span "Group" at bounding box center [468, 43] width 24 height 12
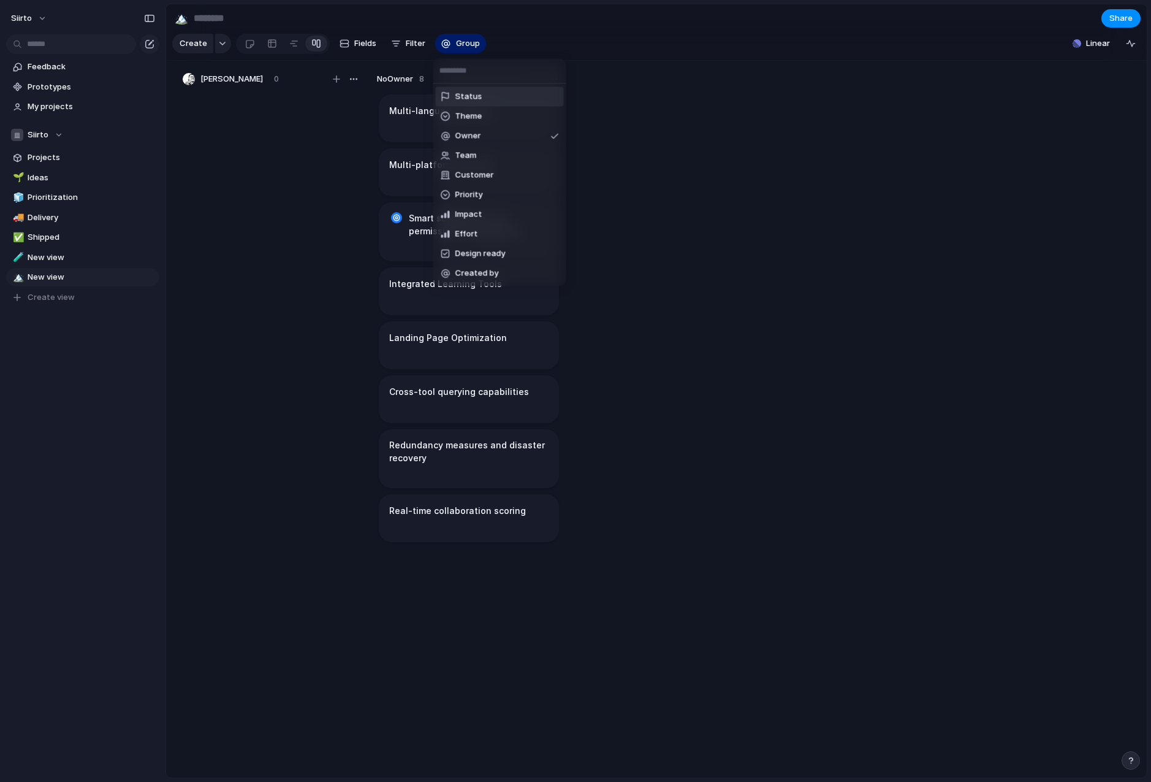
click at [458, 97] on span "Status" at bounding box center [468, 97] width 27 height 12
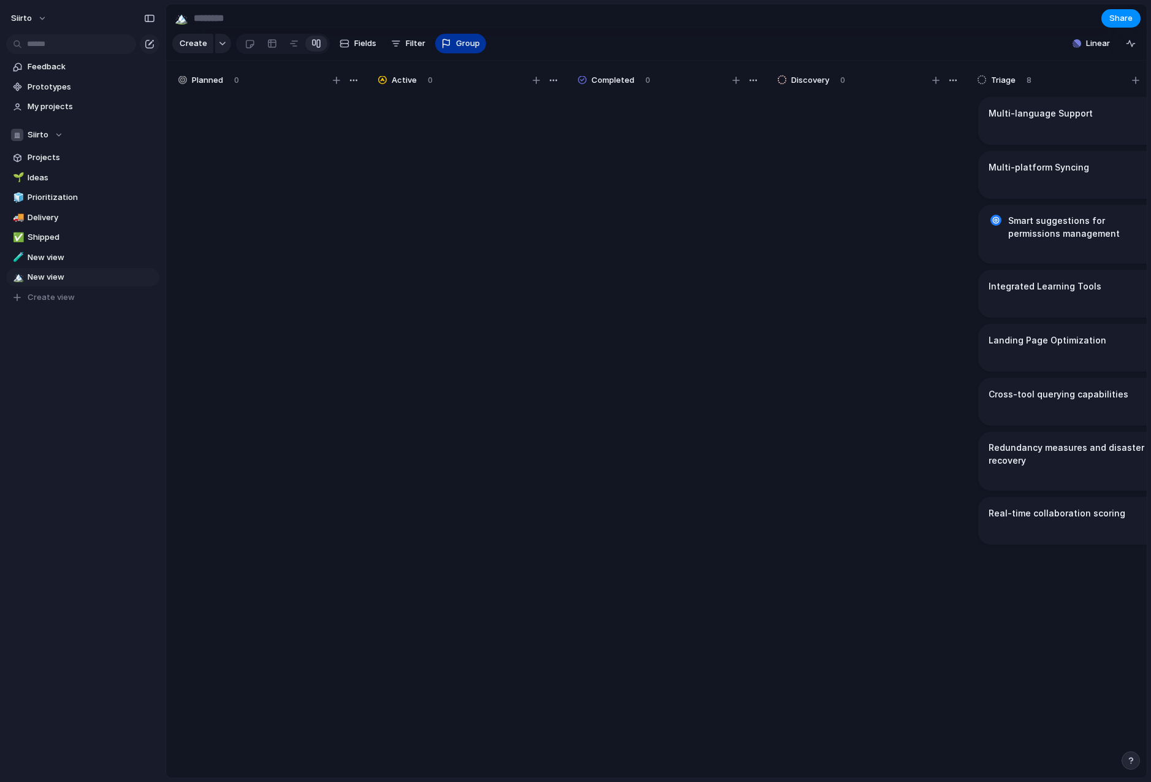
click at [461, 51] on button "Group" at bounding box center [460, 44] width 51 height 20
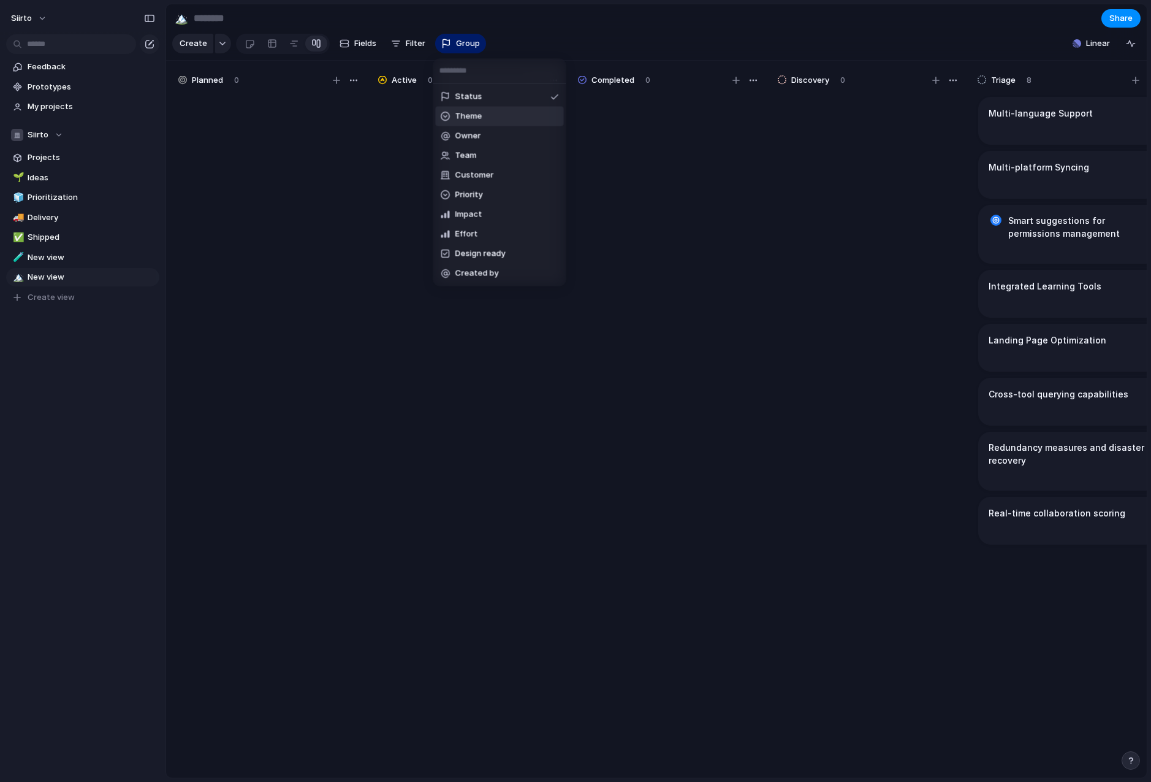
click at [469, 120] on span "Theme" at bounding box center [468, 116] width 27 height 12
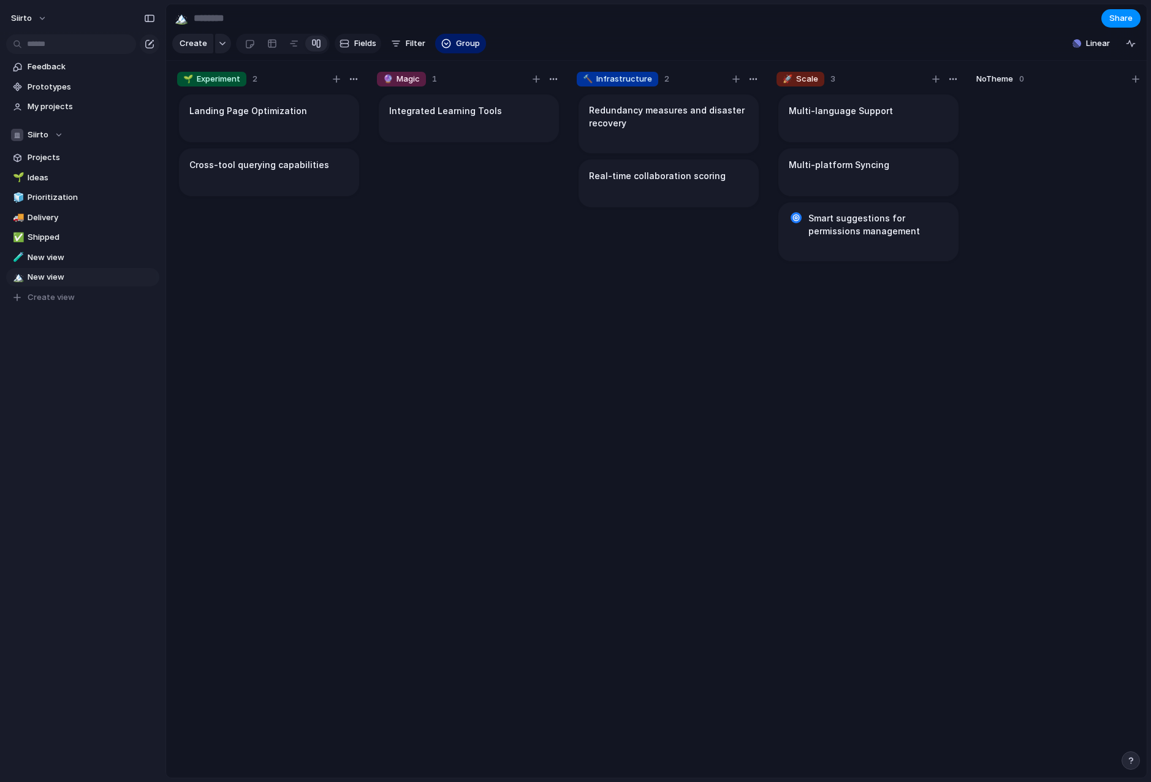
click at [350, 42] on button "Fields" at bounding box center [358, 44] width 47 height 20
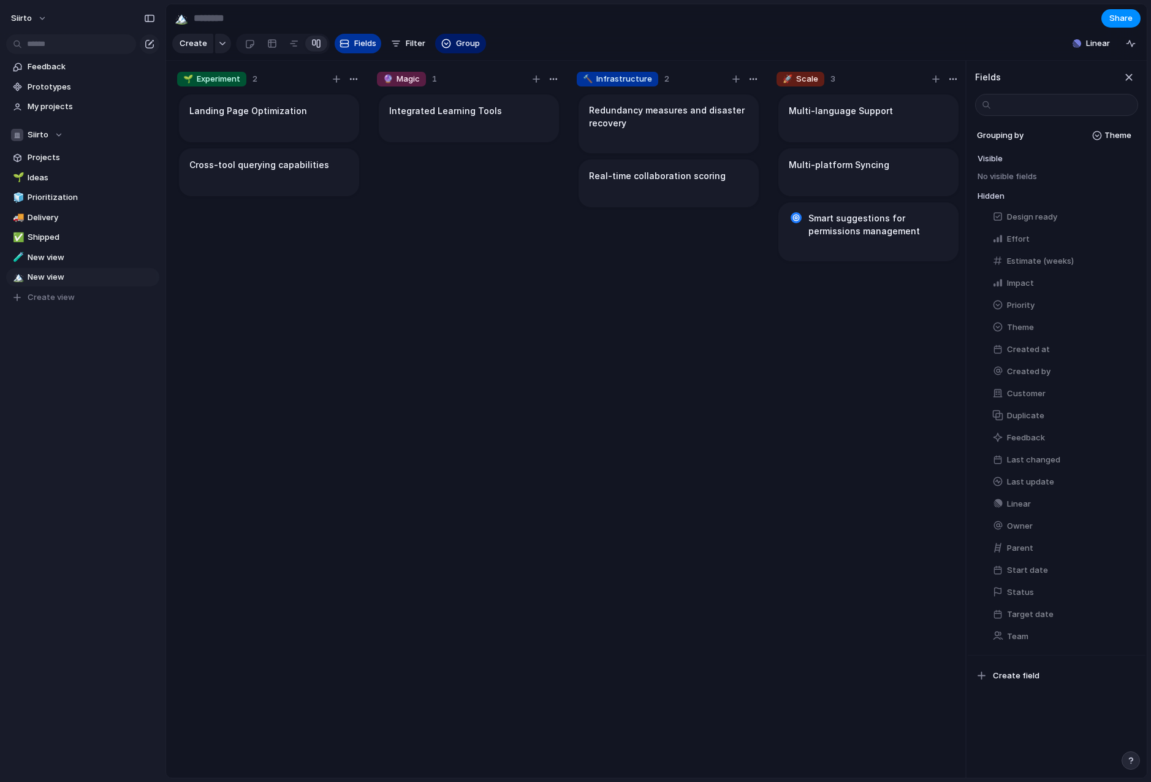
click at [350, 42] on button "Fields" at bounding box center [358, 44] width 47 height 20
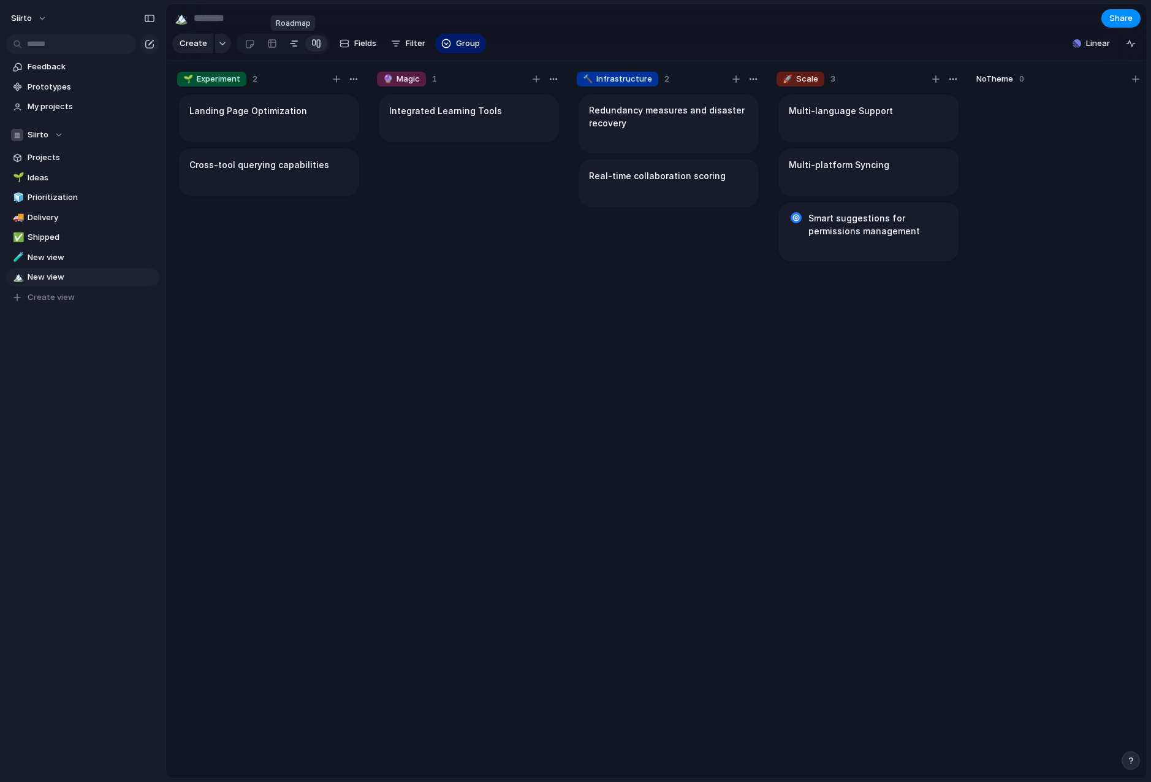
click at [294, 43] on div at bounding box center [294, 44] width 10 height 20
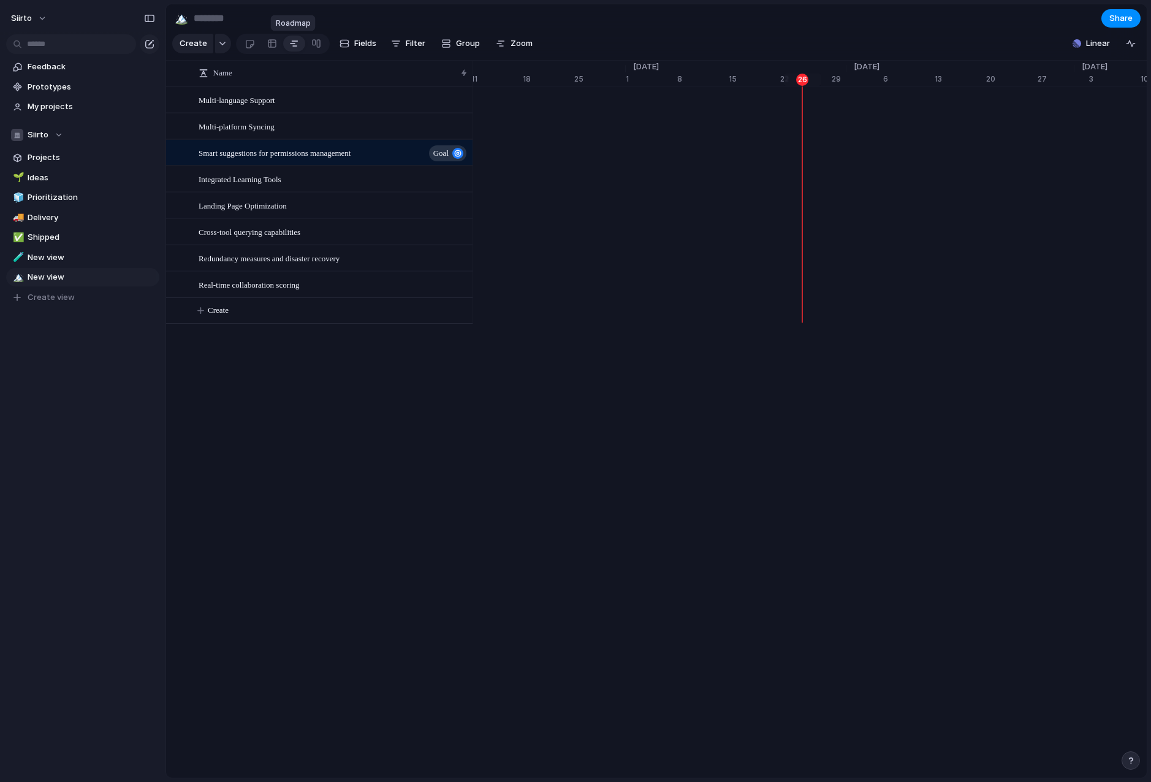
scroll to position [0, 7909]
click at [274, 44] on div at bounding box center [272, 44] width 10 height 20
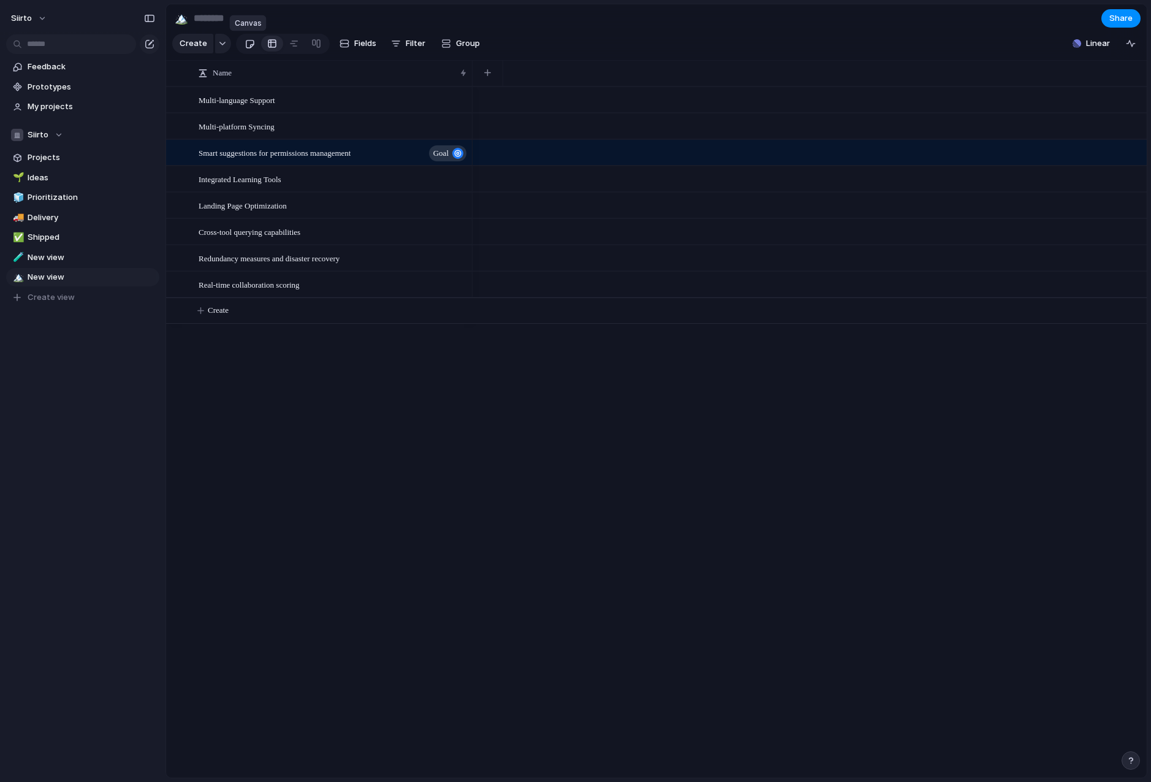
click at [238, 44] on link at bounding box center [249, 44] width 23 height 20
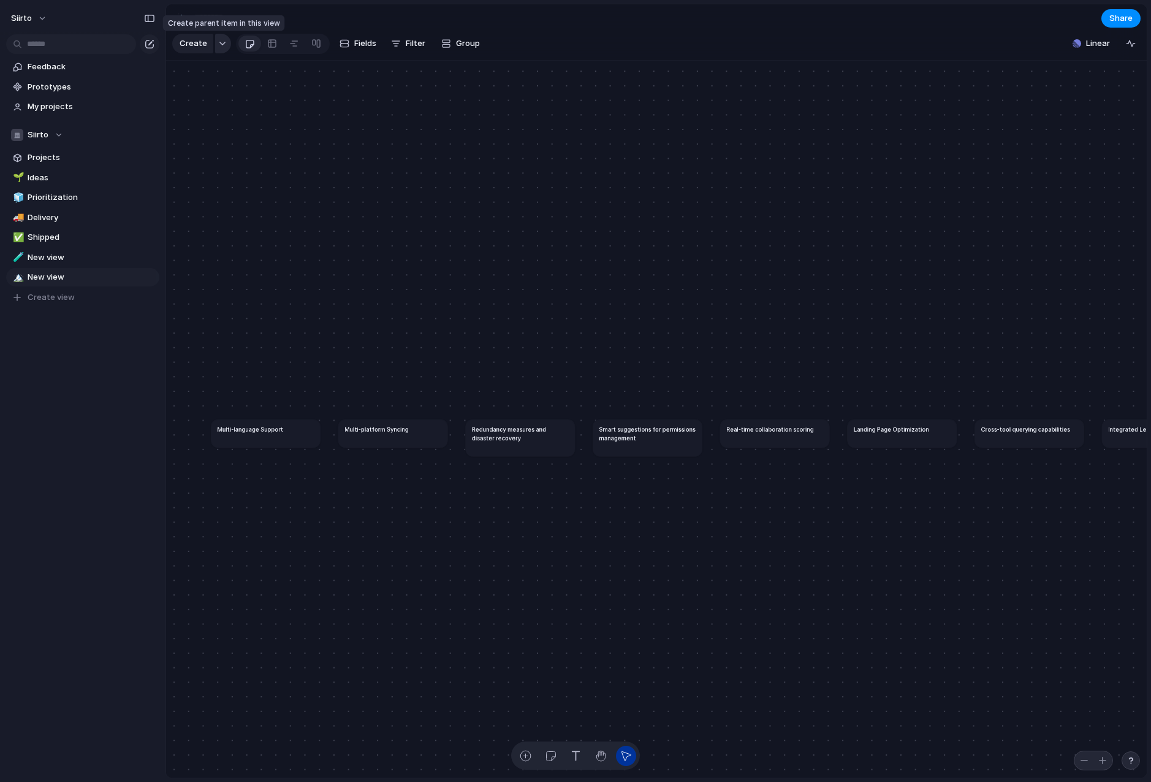
click at [218, 43] on div "button" at bounding box center [222, 43] width 9 height 5
click at [218, 43] on div "Goal Program Initiative Launch Project Customize" at bounding box center [575, 391] width 1151 height 782
drag, startPoint x: 625, startPoint y: 355, endPoint x: 602, endPoint y: 324, distance: 38.1
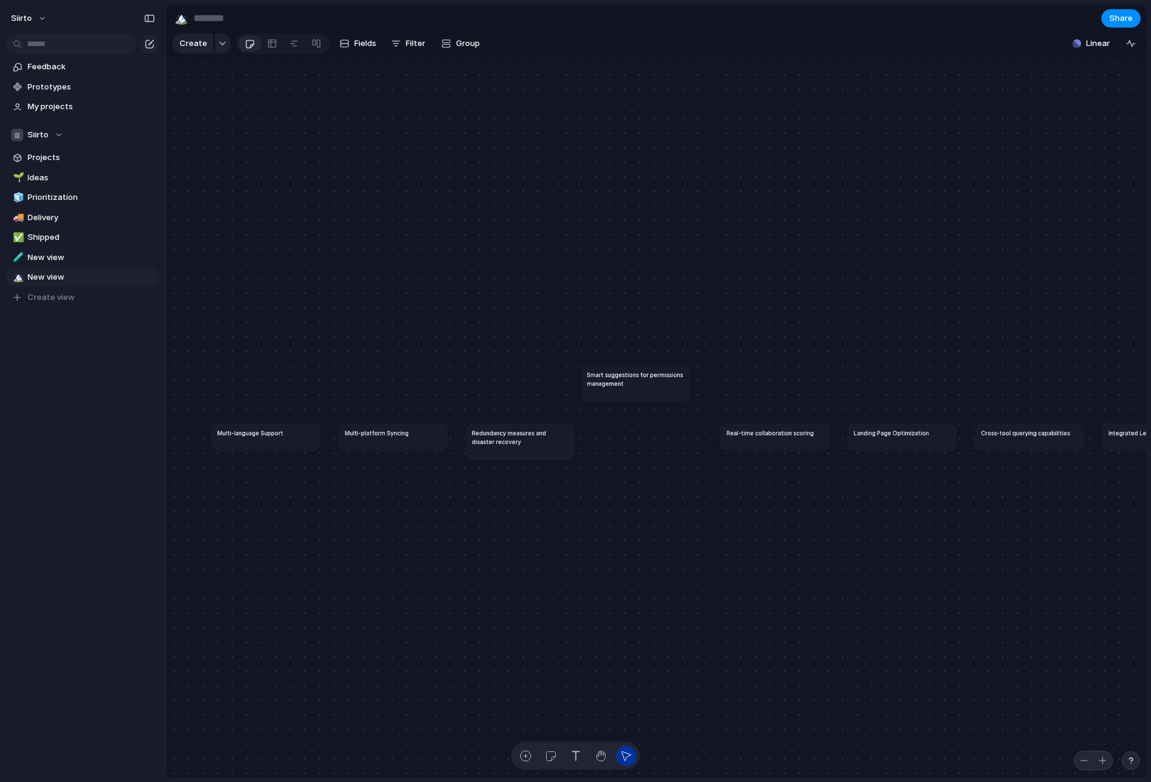
drag, startPoint x: 644, startPoint y: 415, endPoint x: 586, endPoint y: 424, distance: 58.9
click at [638, 387] on h1 "Smart suggestions for permissions management" at bounding box center [635, 378] width 97 height 17
drag, startPoint x: 555, startPoint y: 443, endPoint x: 584, endPoint y: 468, distance: 38.2
click at [584, 468] on h1 "Redundancy measures and disaster recovery" at bounding box center [560, 461] width 97 height 17
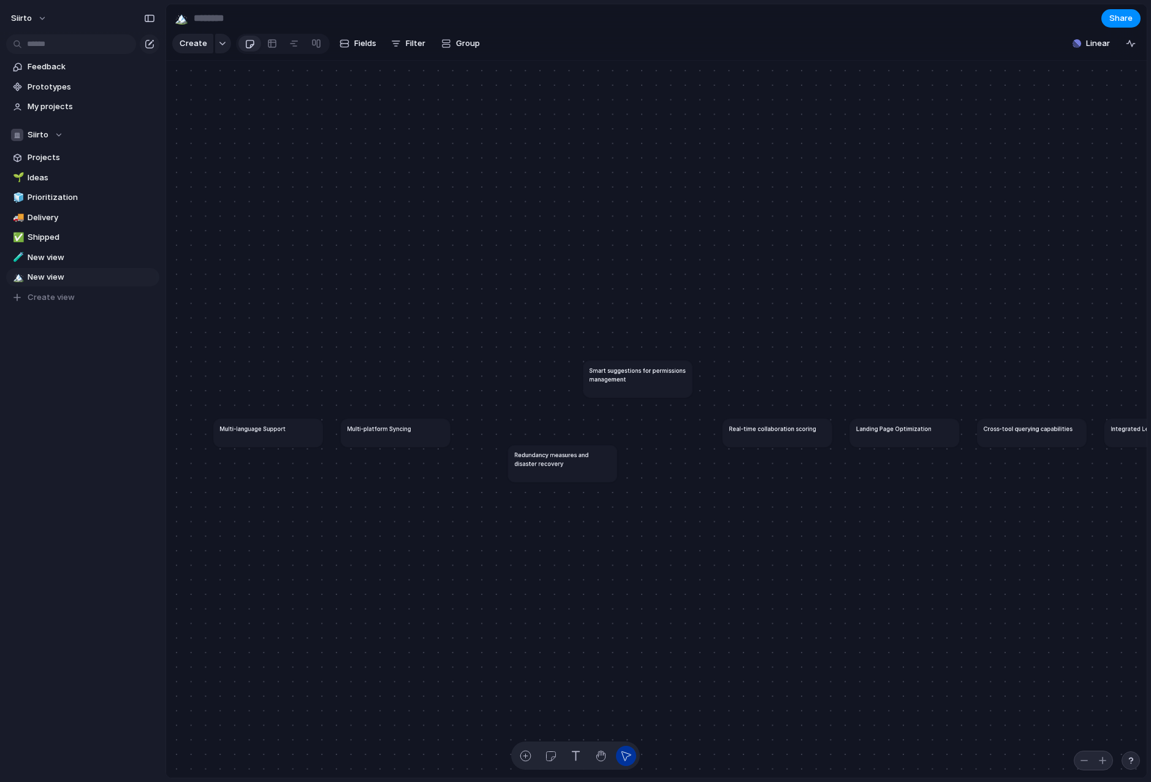
click at [560, 454] on h1 "Redundancy measures and disaster recovery" at bounding box center [562, 458] width 97 height 17
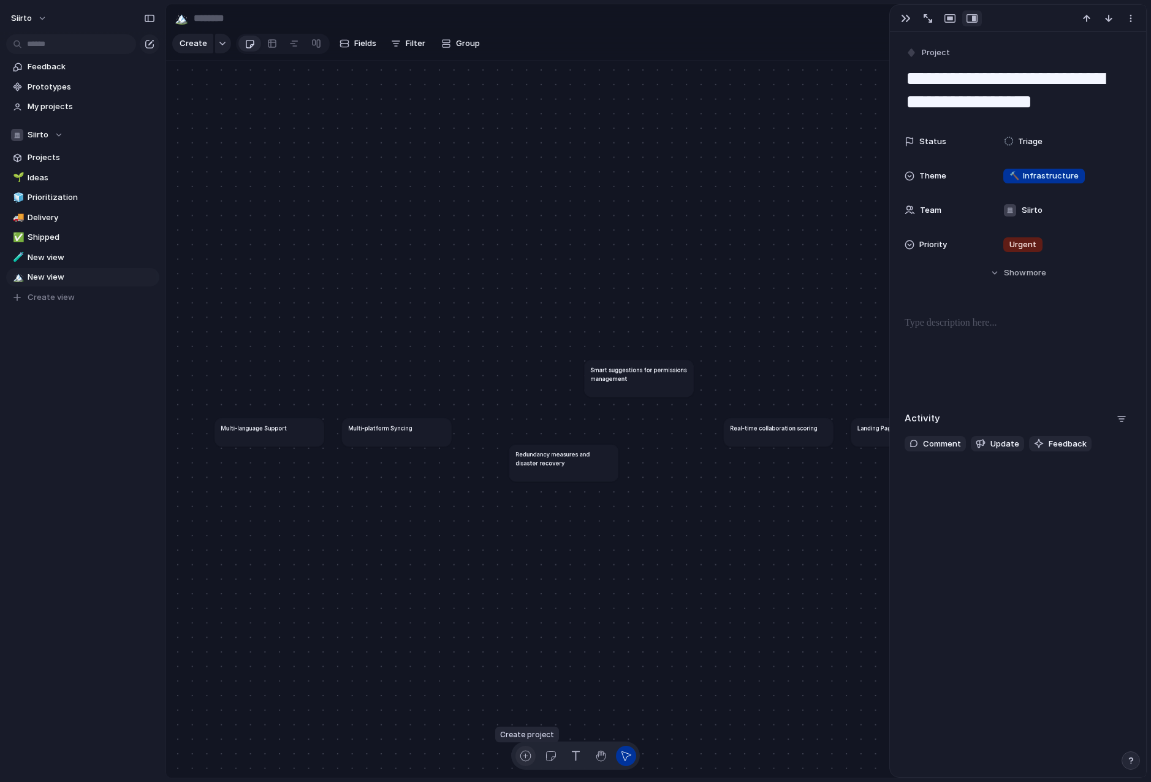
click at [524, 758] on div "button" at bounding box center [525, 755] width 13 height 13
click at [897, 20] on button "button" at bounding box center [906, 18] width 20 height 16
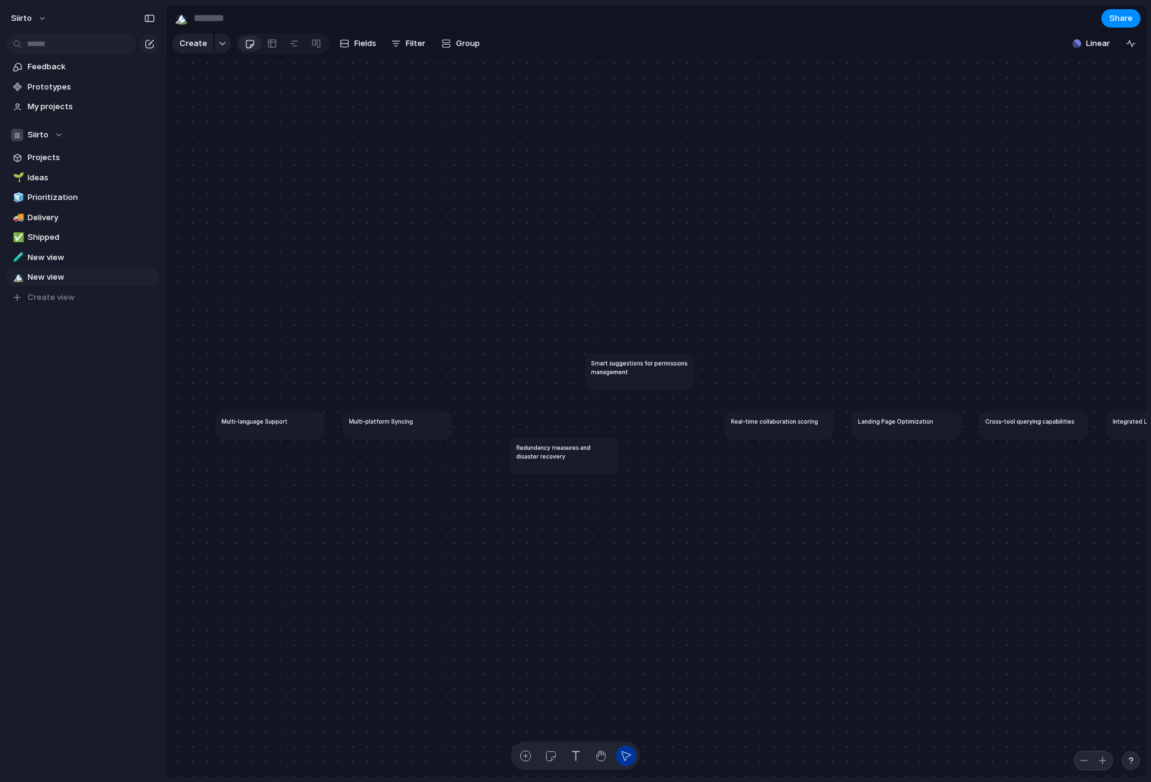
click at [669, 372] on h1 "Smart suggestions for permissions management" at bounding box center [640, 366] width 97 height 17
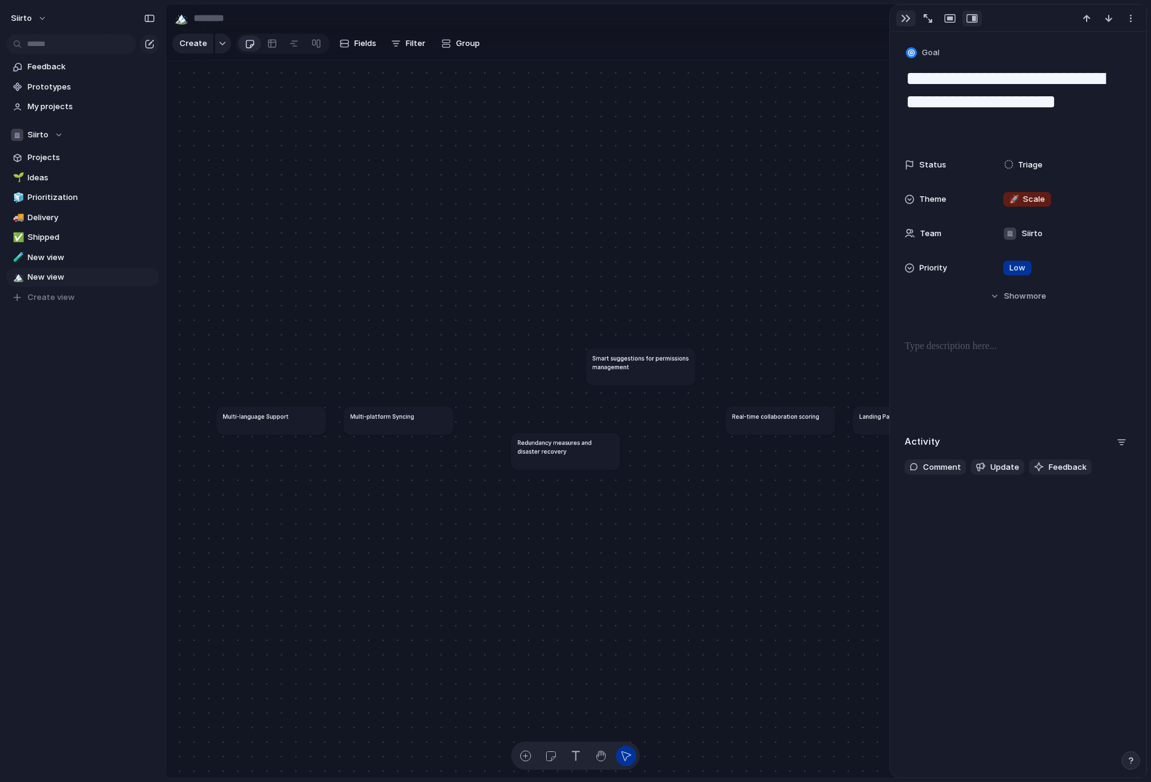
click at [901, 19] on div "button" at bounding box center [906, 18] width 10 height 10
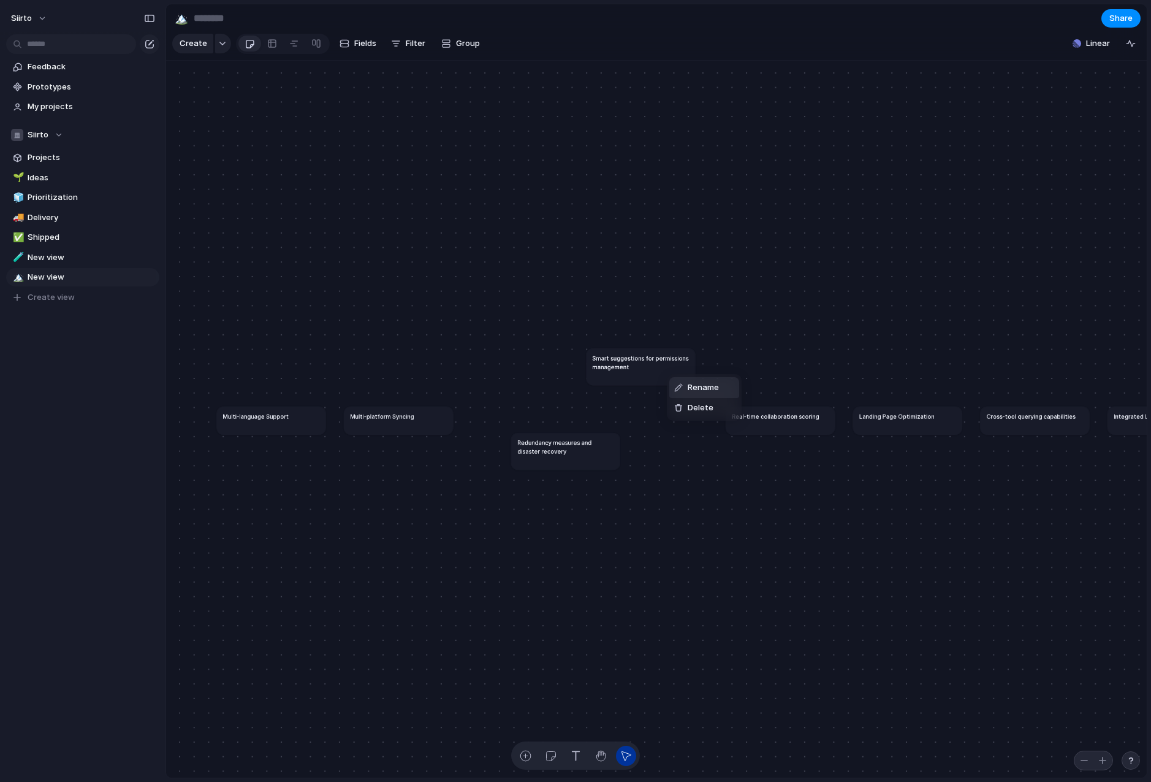
click at [645, 371] on div "Rename Delete" at bounding box center [575, 391] width 1151 height 782
click at [637, 375] on article "Smart suggestions for permissions management" at bounding box center [640, 366] width 109 height 37
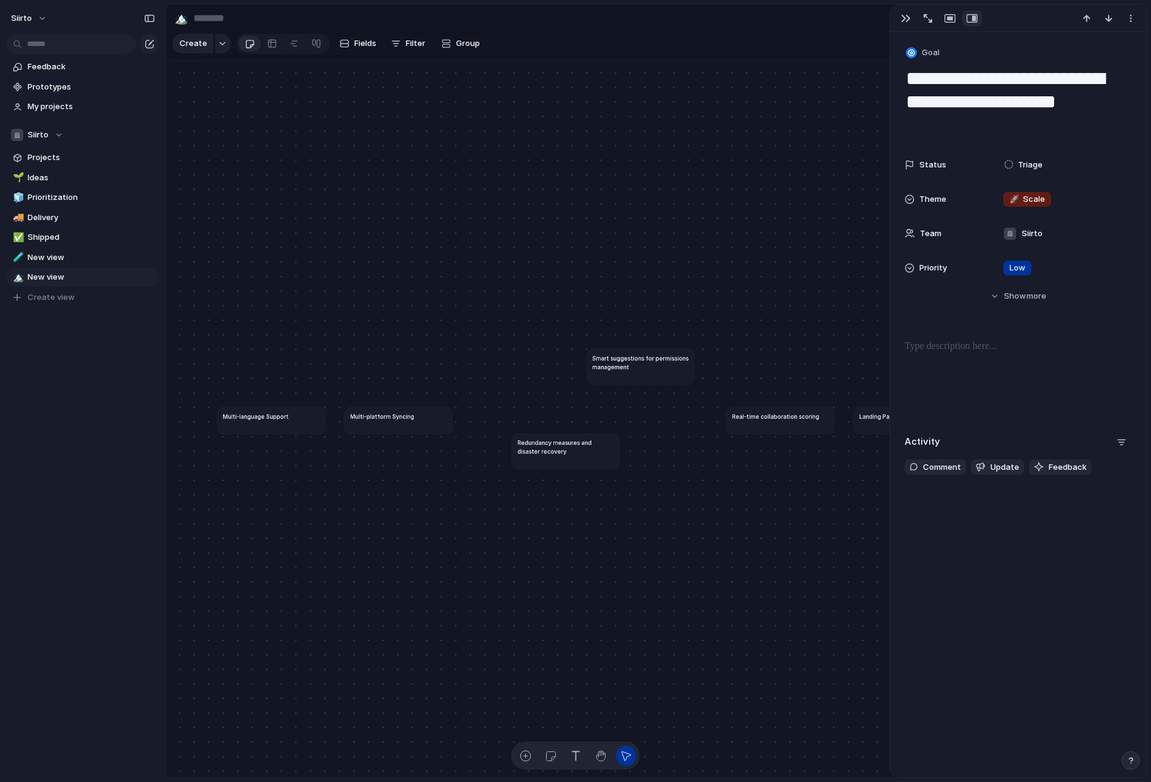
click at [647, 370] on h1 "Smart suggestions for permissions management" at bounding box center [641, 361] width 97 height 17
click at [1033, 301] on span "more" at bounding box center [1037, 296] width 20 height 12
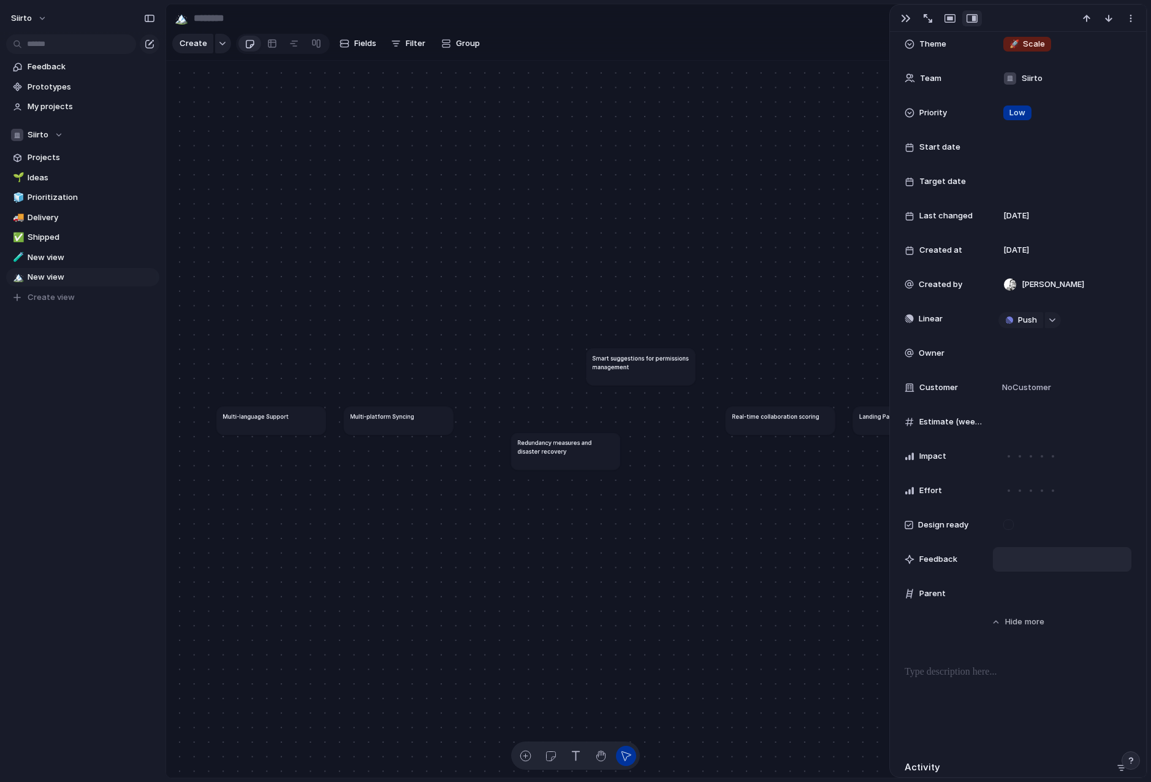
scroll to position [156, 0]
click at [1003, 595] on div at bounding box center [1062, 592] width 127 height 13
type input "******"
click at [979, 589] on div "Use the create dropdown to add your first parent" at bounding box center [575, 391] width 1151 height 782
click at [905, 17] on div "button" at bounding box center [906, 18] width 10 height 10
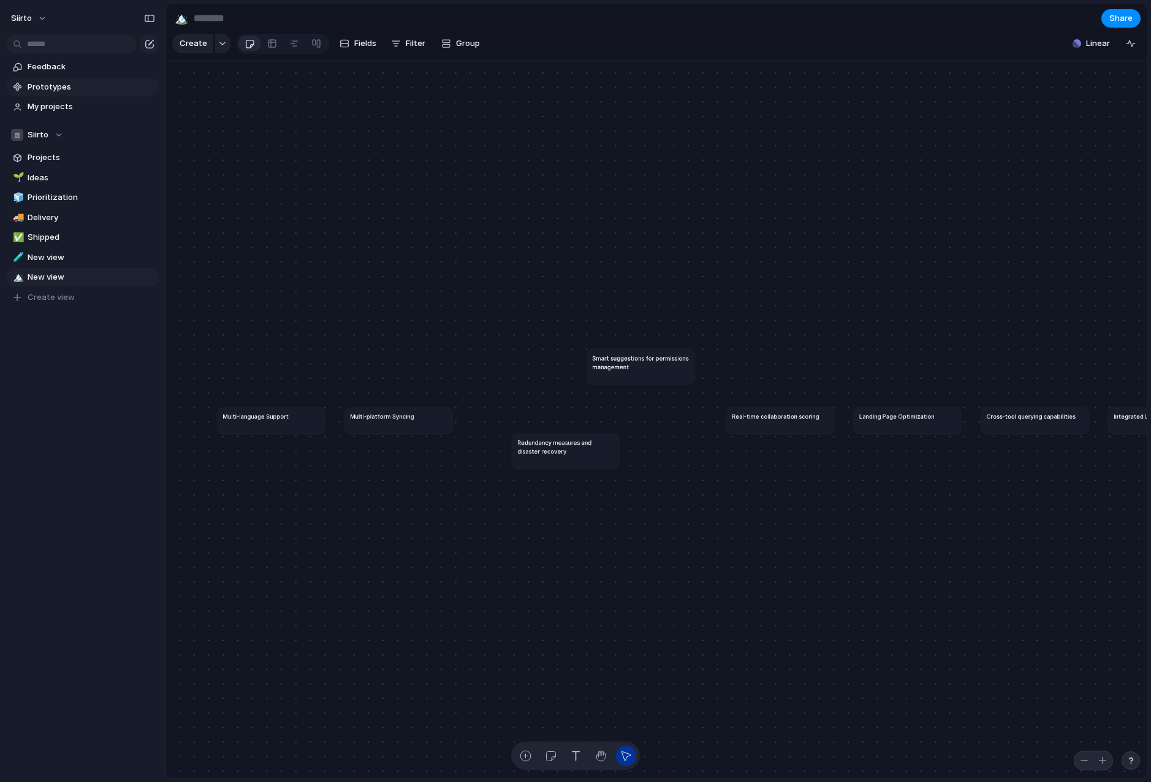
click at [75, 82] on span "Prototypes" at bounding box center [91, 87] width 127 height 12
click at [62, 73] on link "Feedback" at bounding box center [82, 67] width 153 height 18
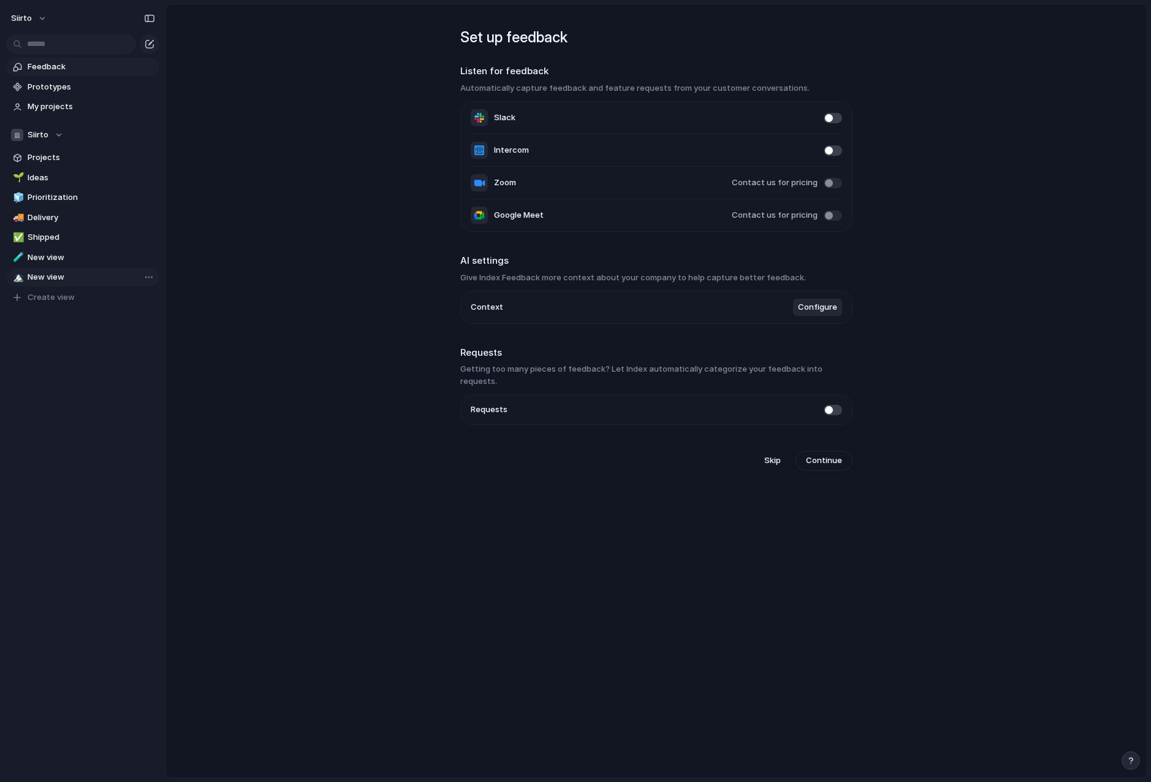
click at [70, 281] on span "New view" at bounding box center [91, 277] width 127 height 12
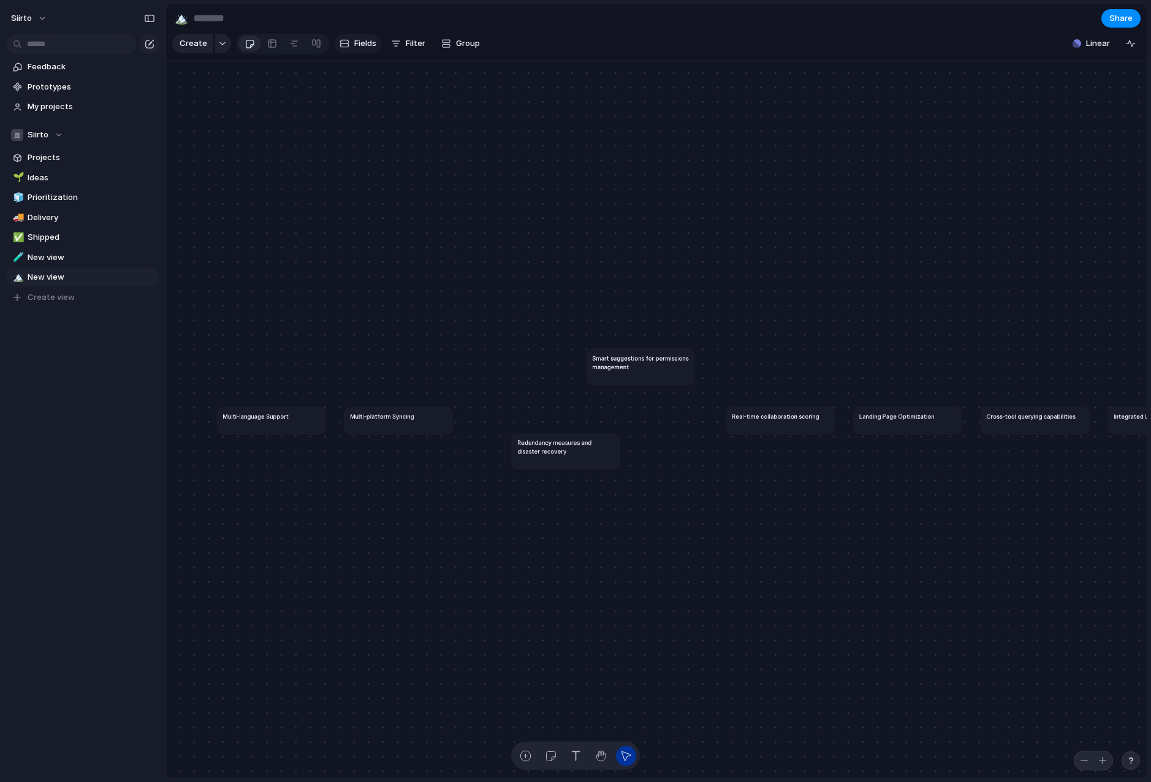
click at [357, 44] on span "Fields" at bounding box center [365, 43] width 22 height 12
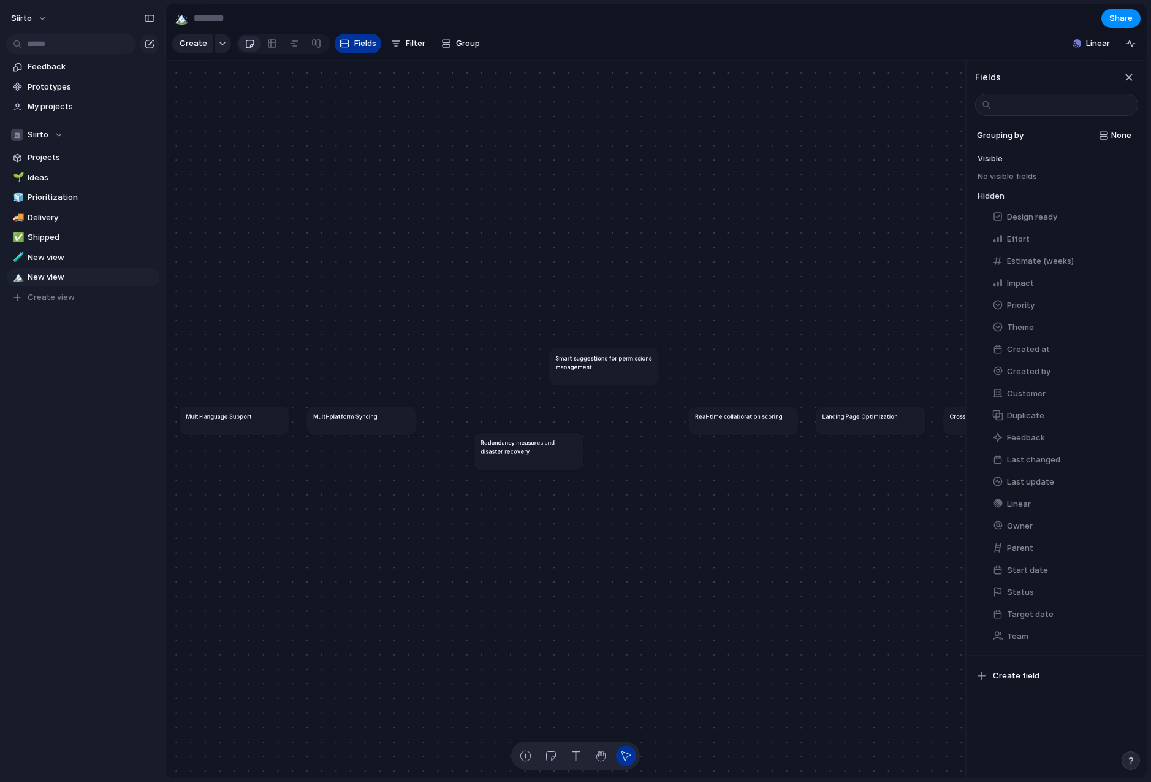
click at [357, 45] on span "Fields" at bounding box center [365, 43] width 22 height 12
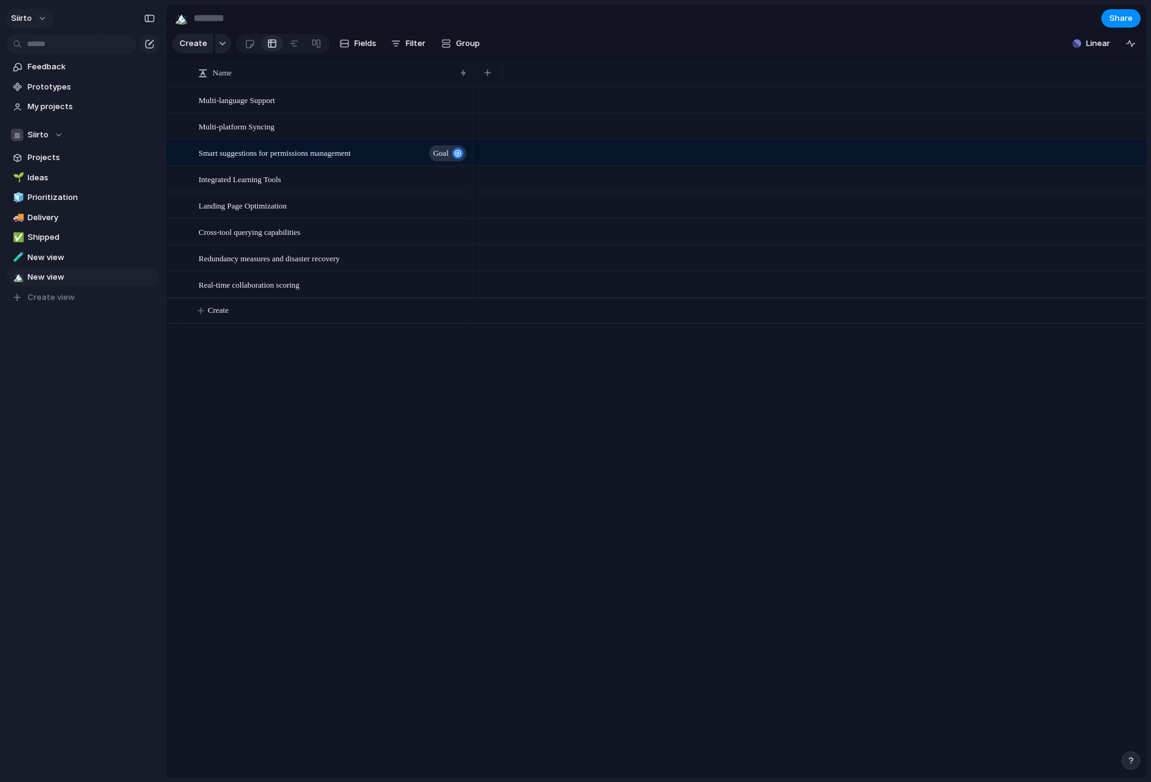
click at [36, 12] on button "Siirto" at bounding box center [30, 19] width 48 height 20
click at [64, 47] on li "Settings" at bounding box center [60, 46] width 102 height 20
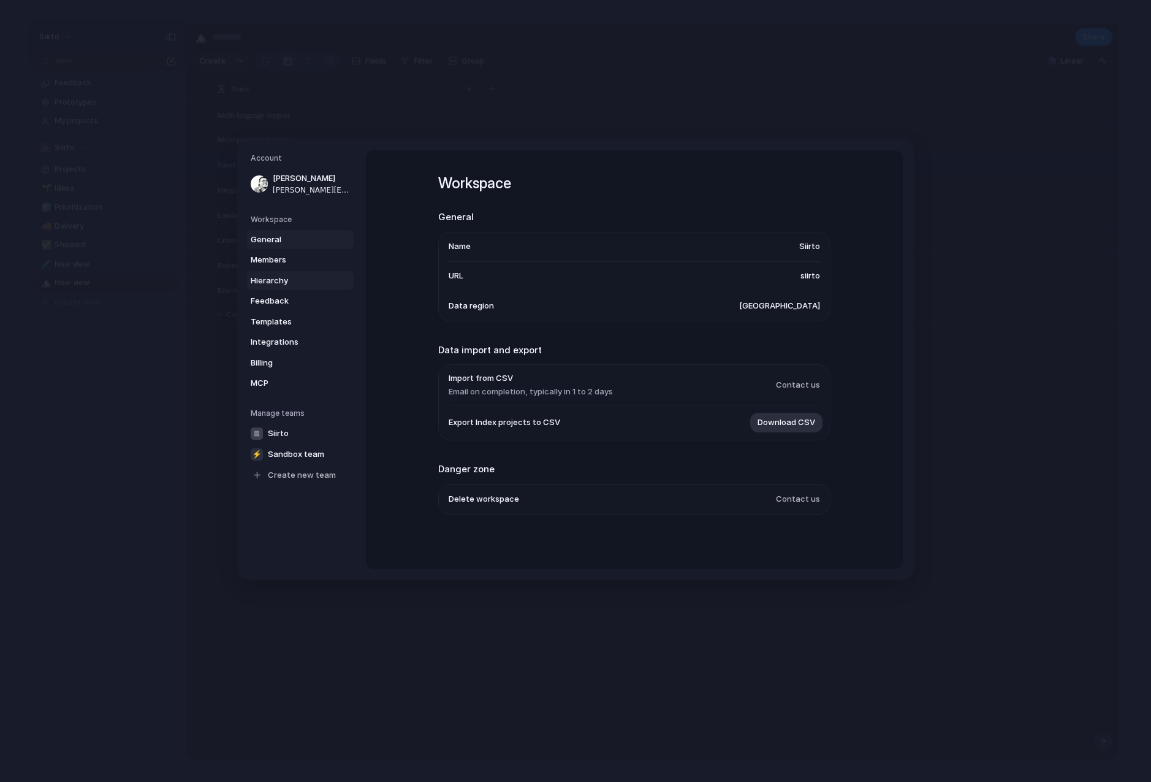
click at [295, 286] on link "Hierarchy" at bounding box center [300, 281] width 107 height 20
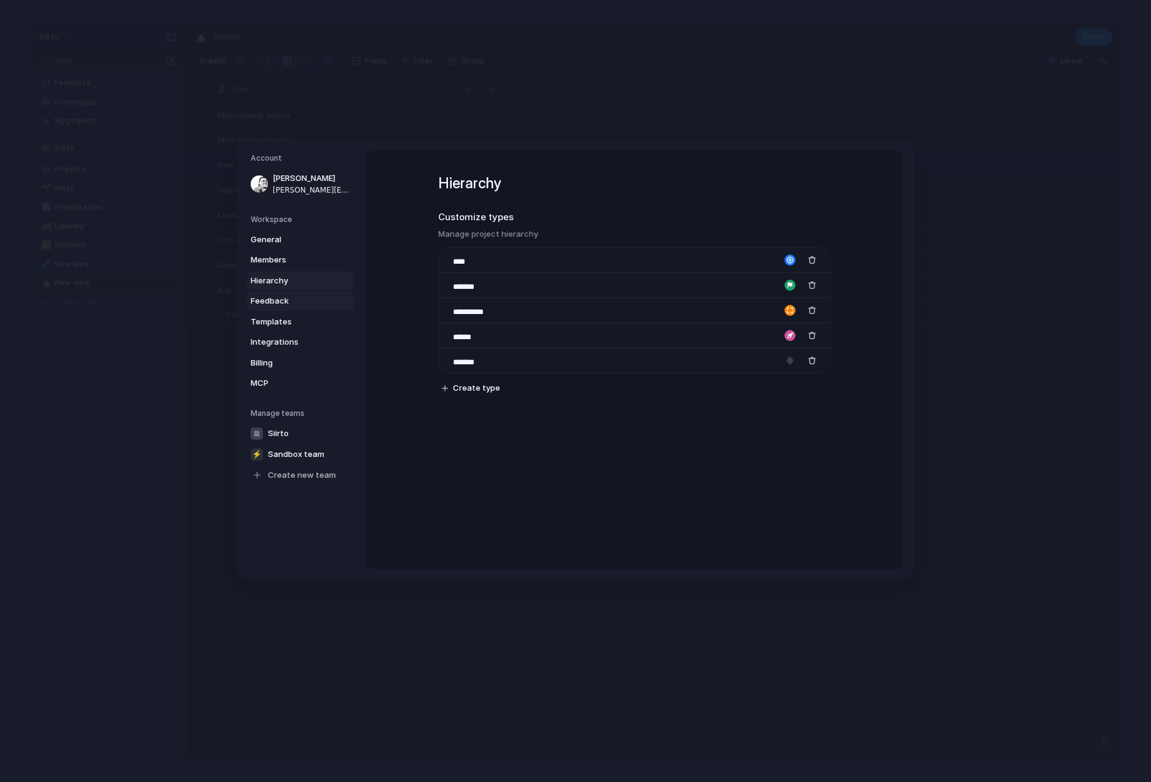
click at [303, 299] on span "Feedback" at bounding box center [290, 301] width 78 height 12
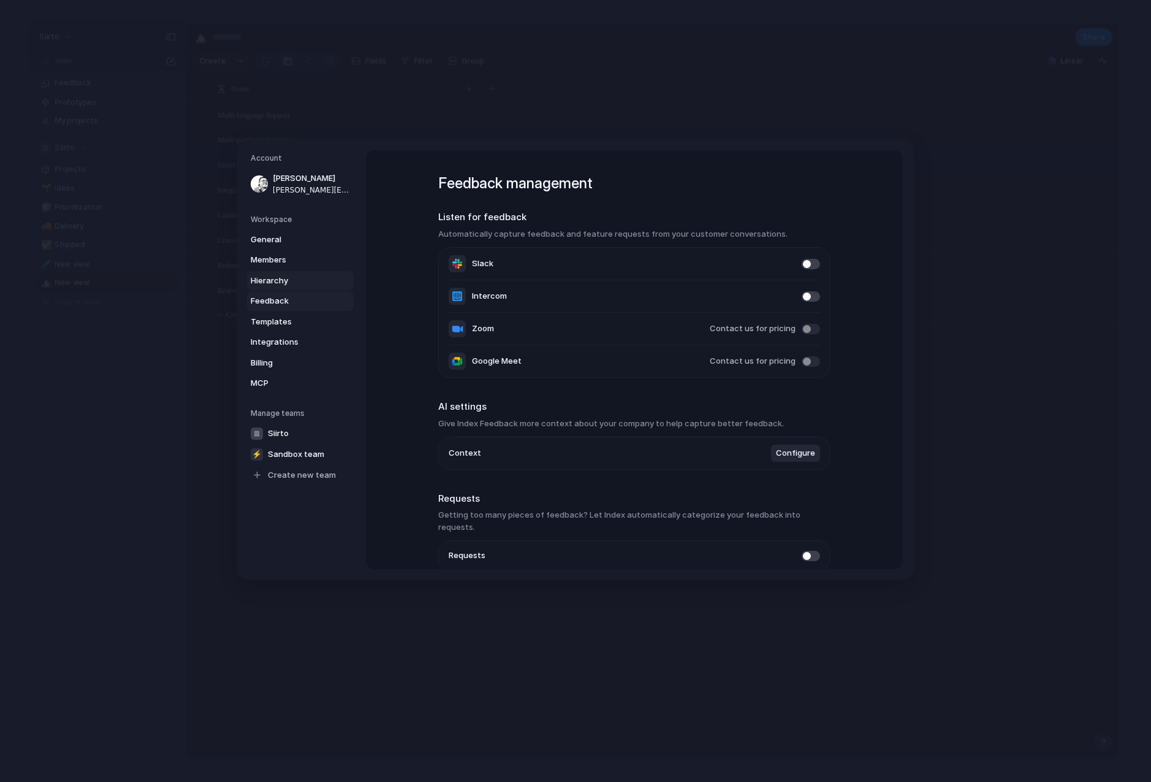
click at [302, 279] on span "Hierarchy" at bounding box center [290, 281] width 78 height 12
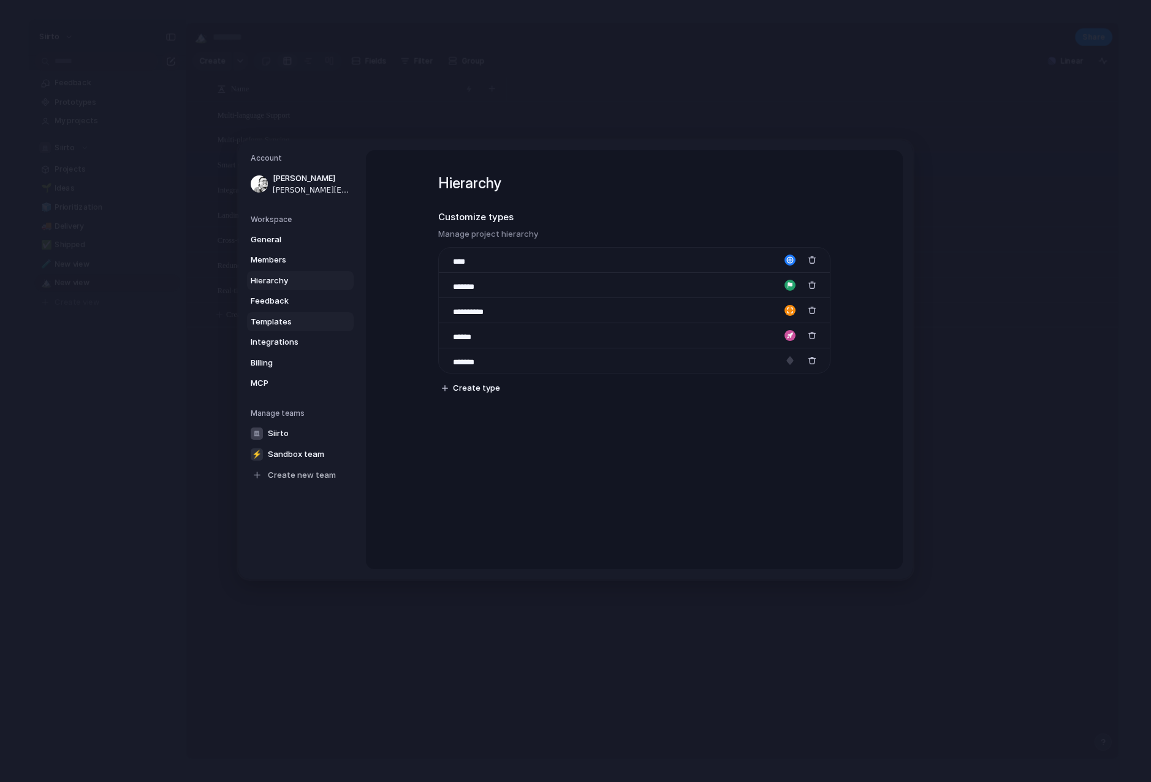
click at [302, 316] on span "Templates" at bounding box center [290, 322] width 78 height 12
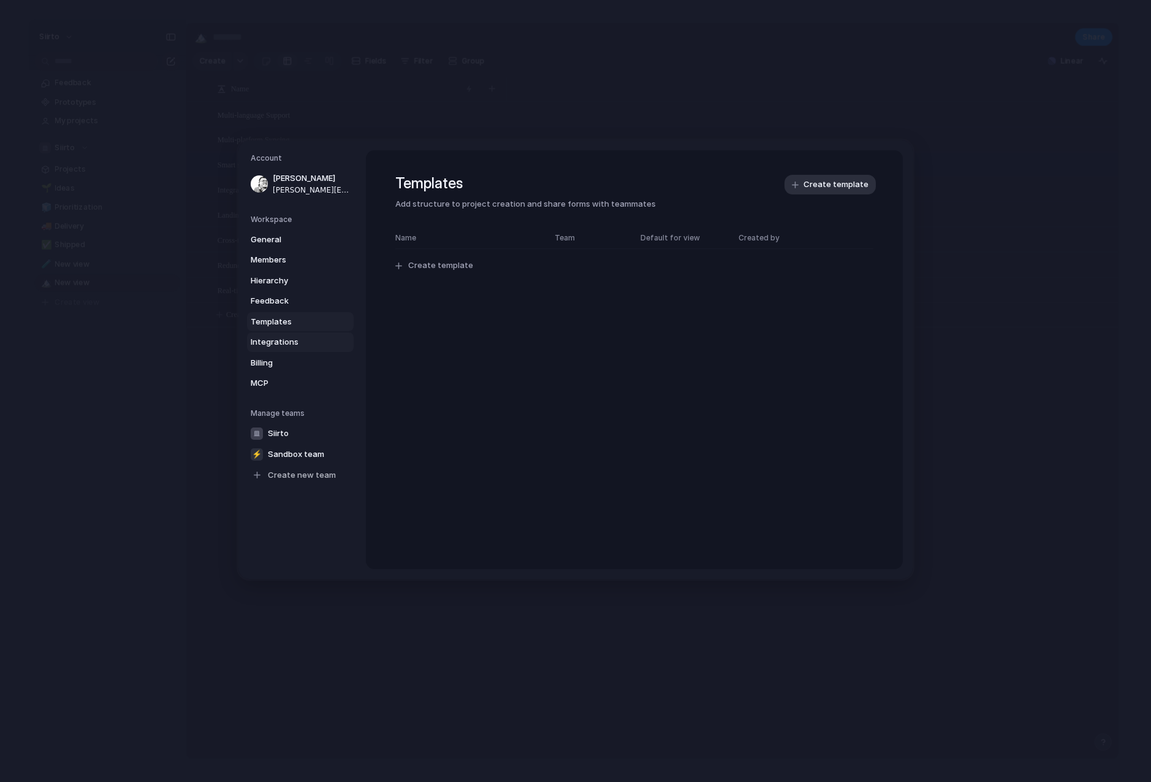
click at [303, 336] on span "Integrations" at bounding box center [290, 342] width 78 height 12
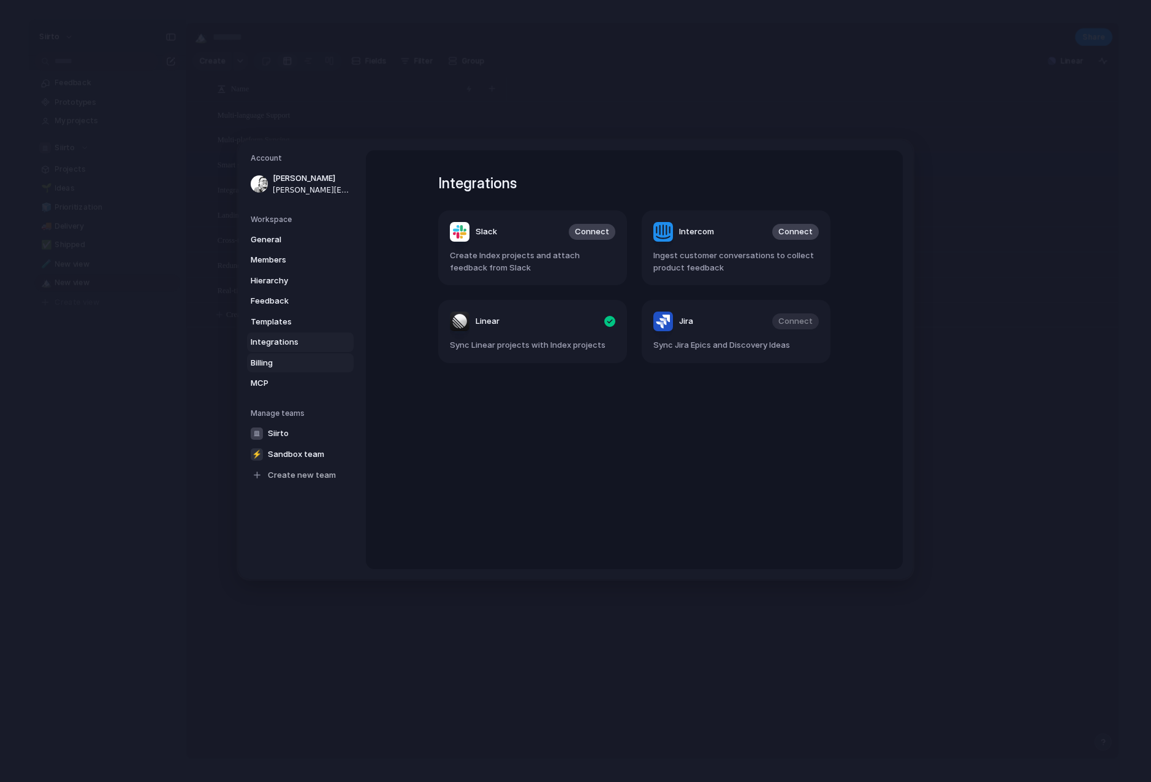
click at [303, 357] on span "Billing" at bounding box center [290, 363] width 78 height 12
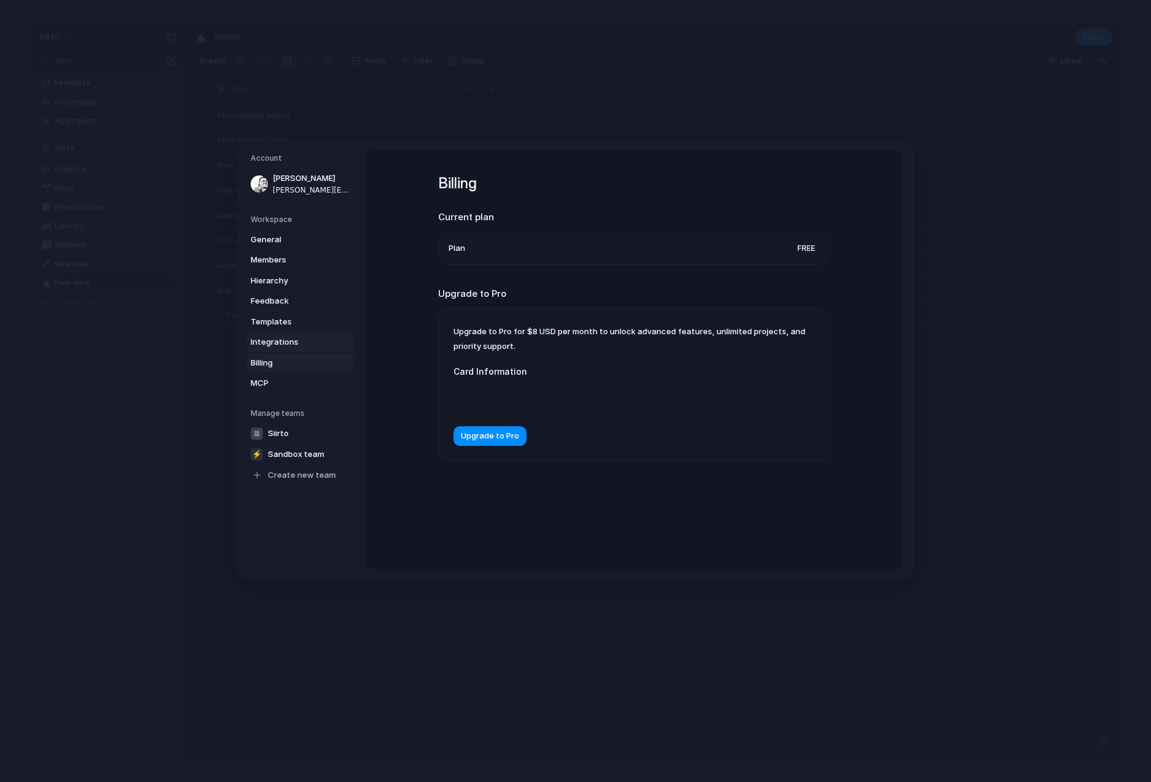
click at [306, 336] on span "Integrations" at bounding box center [290, 342] width 78 height 12
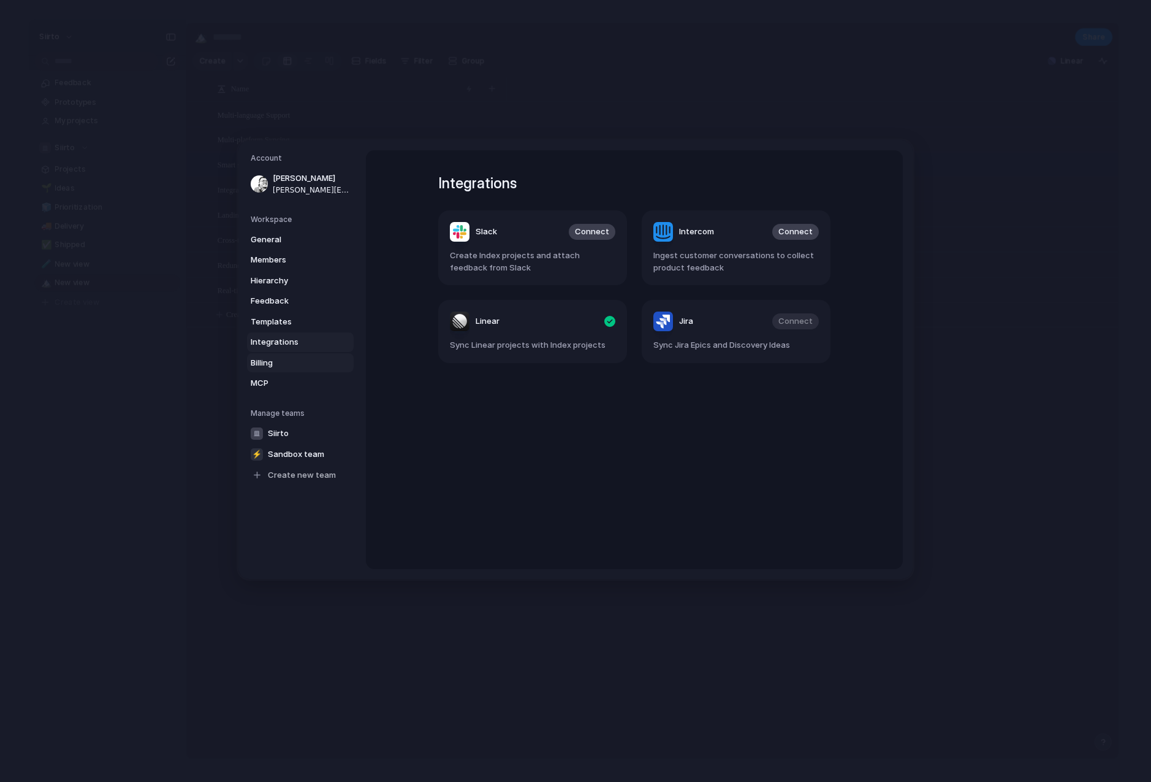
click at [267, 359] on span "Billing" at bounding box center [290, 363] width 78 height 12
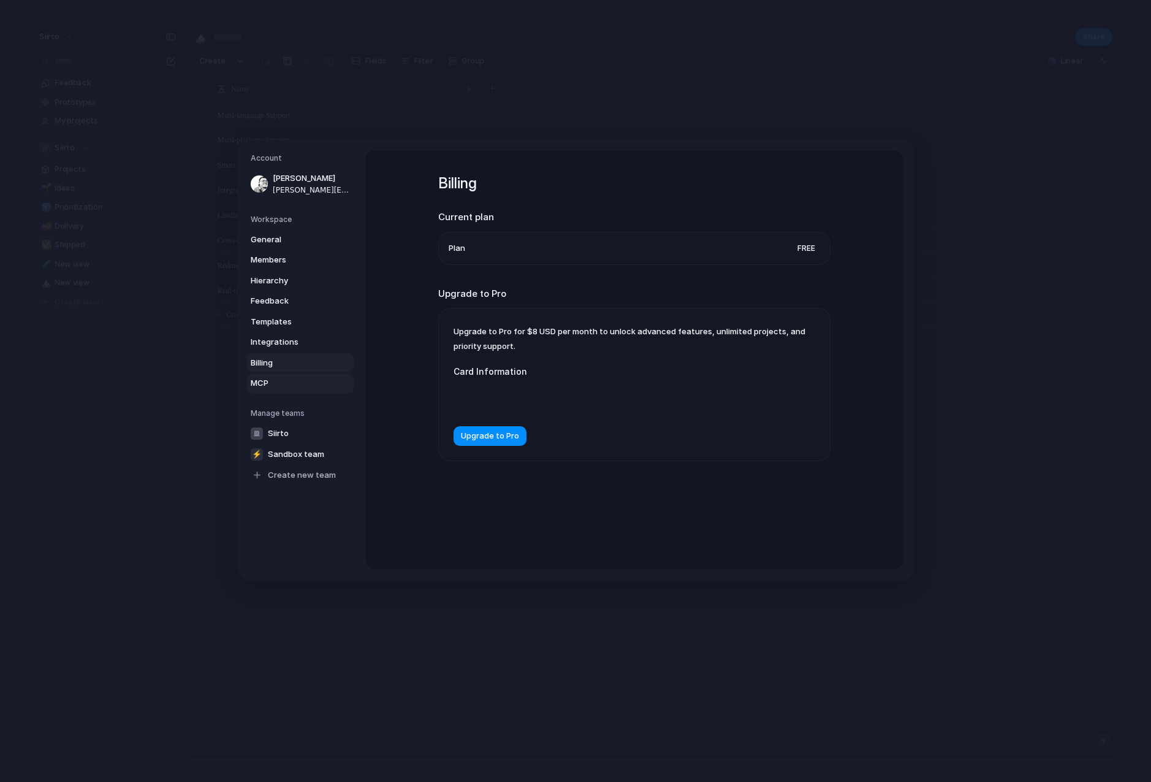
click at [278, 377] on span "MCP" at bounding box center [290, 383] width 78 height 12
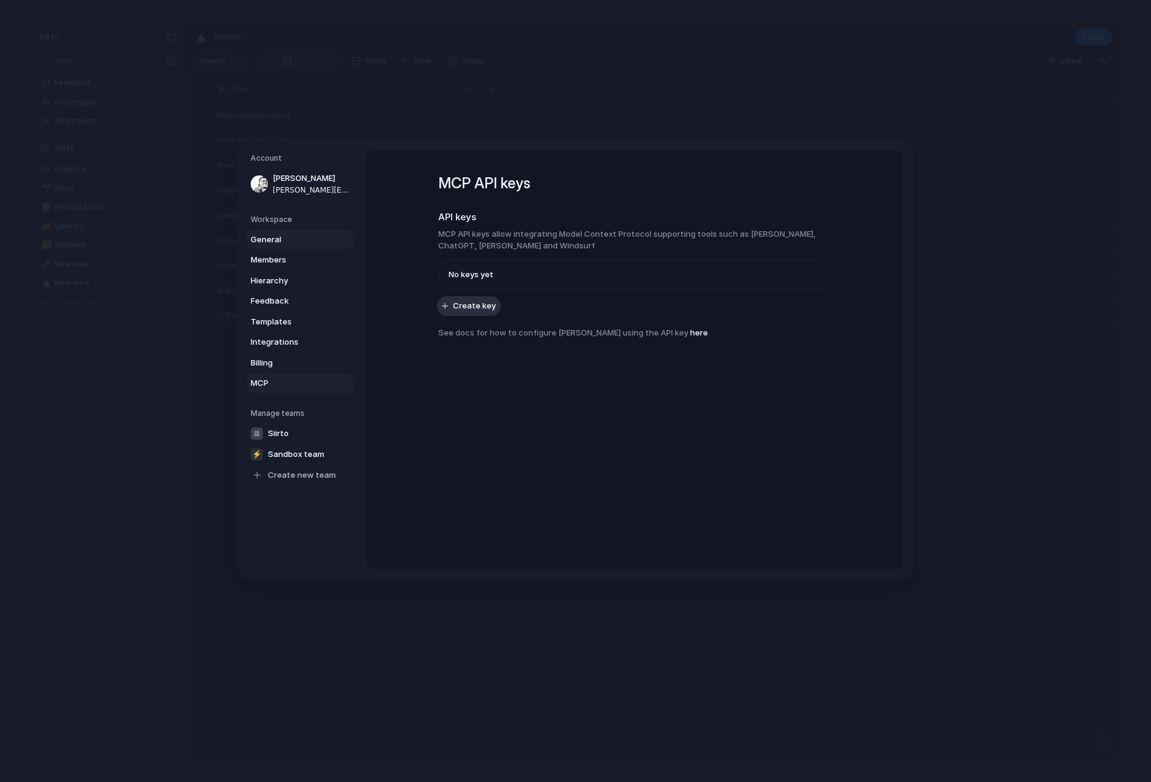
click at [299, 240] on span "General" at bounding box center [290, 240] width 78 height 12
